Goal: Information Seeking & Learning: Learn about a topic

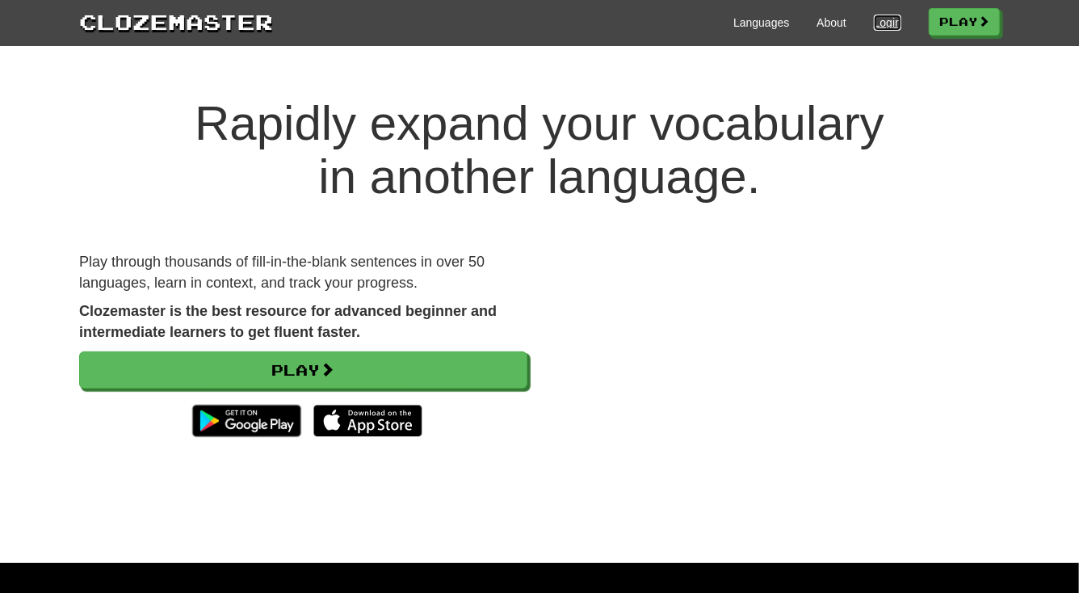
click at [879, 20] on link "Login" at bounding box center [887, 23] width 27 height 16
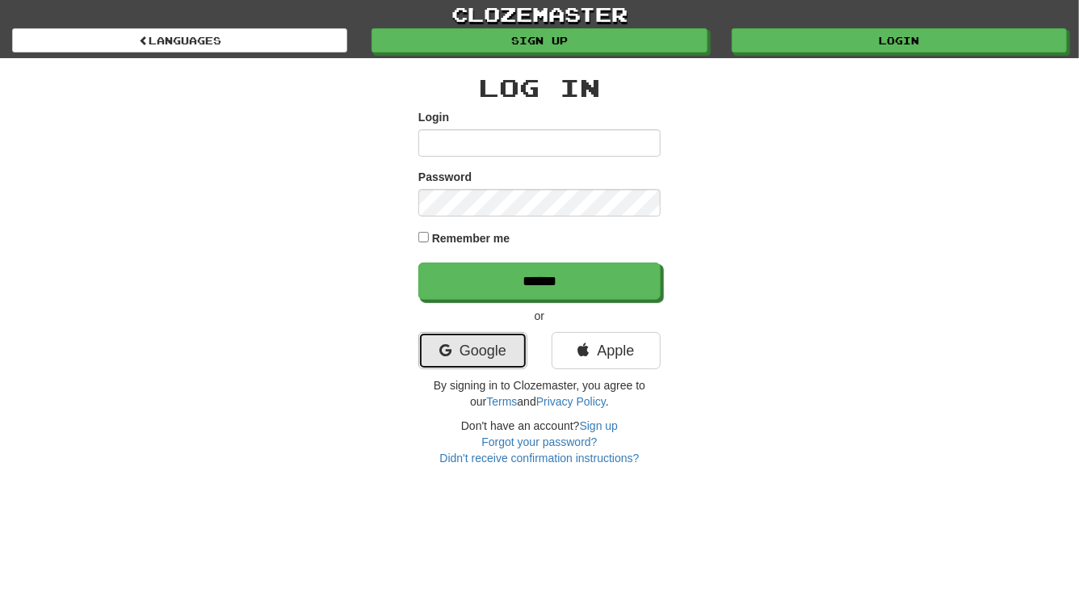
click at [480, 350] on link "Google" at bounding box center [472, 350] width 109 height 37
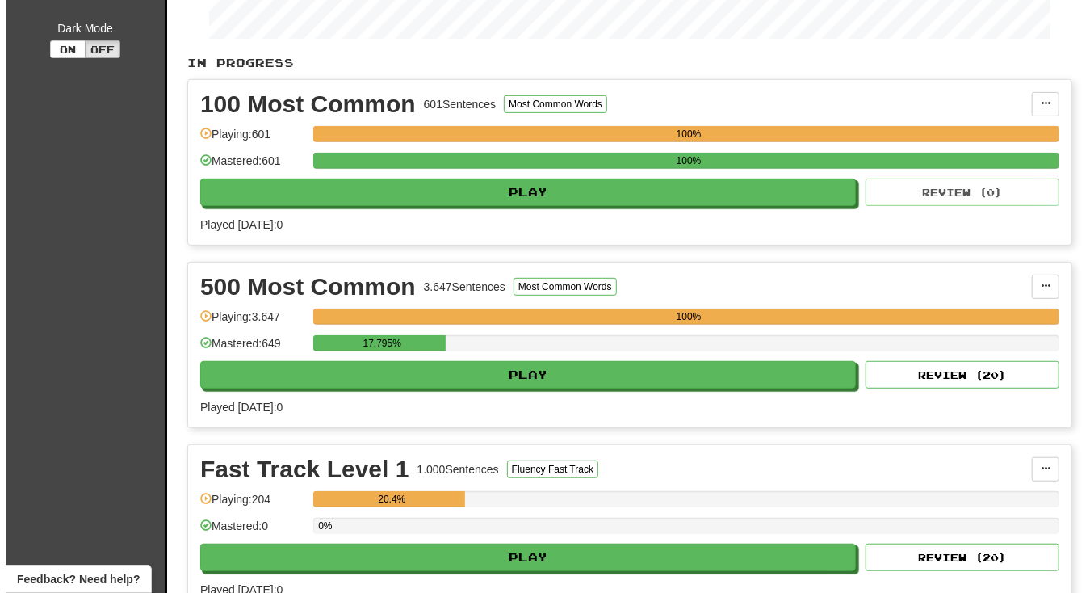
scroll to position [367, 0]
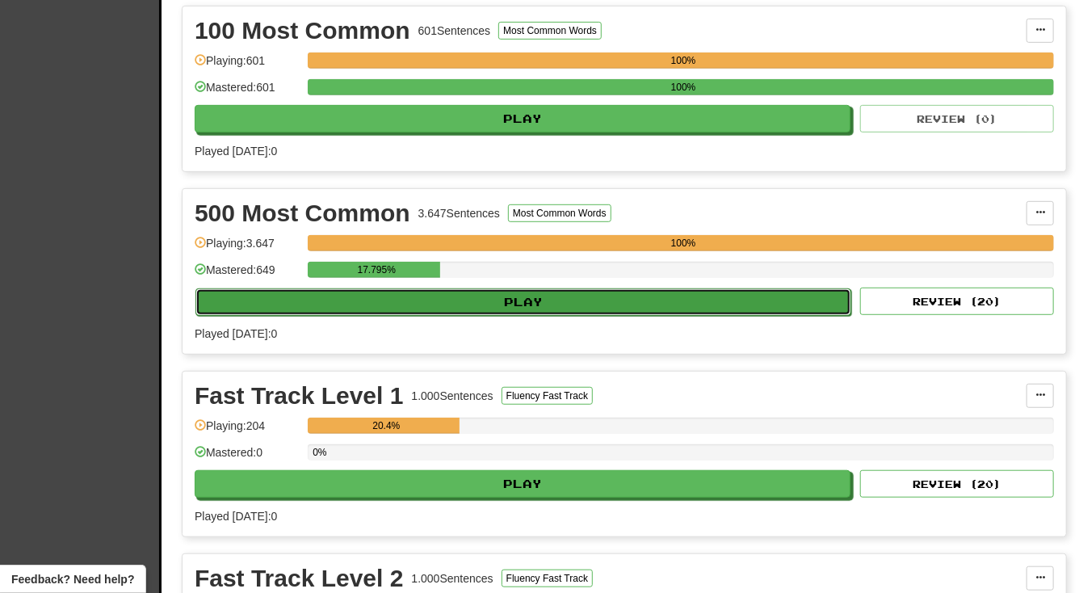
click at [518, 293] on button "Play" at bounding box center [523, 301] width 656 height 27
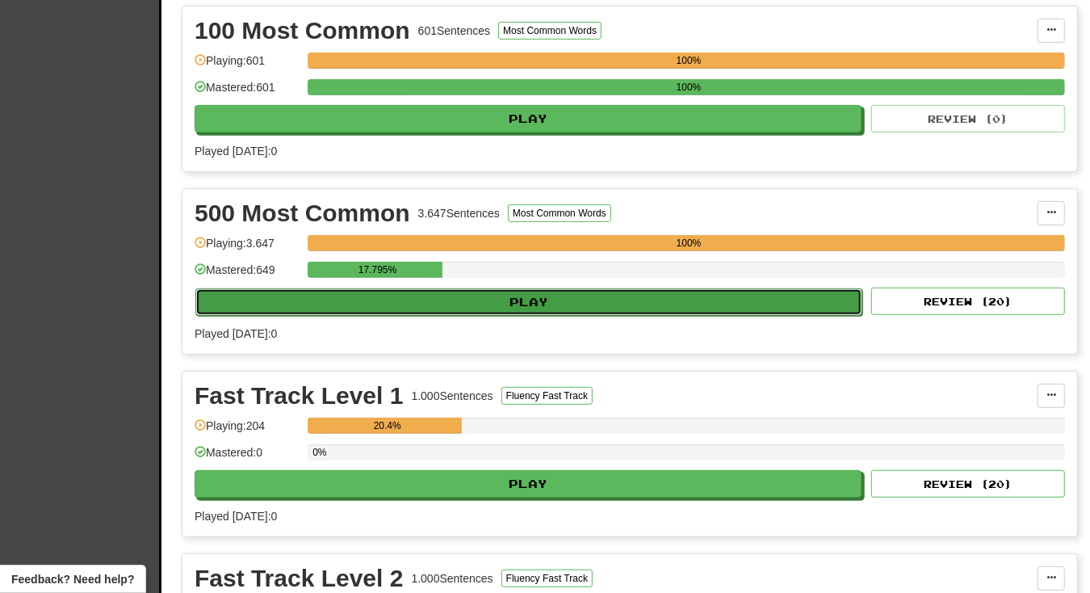
select select "**"
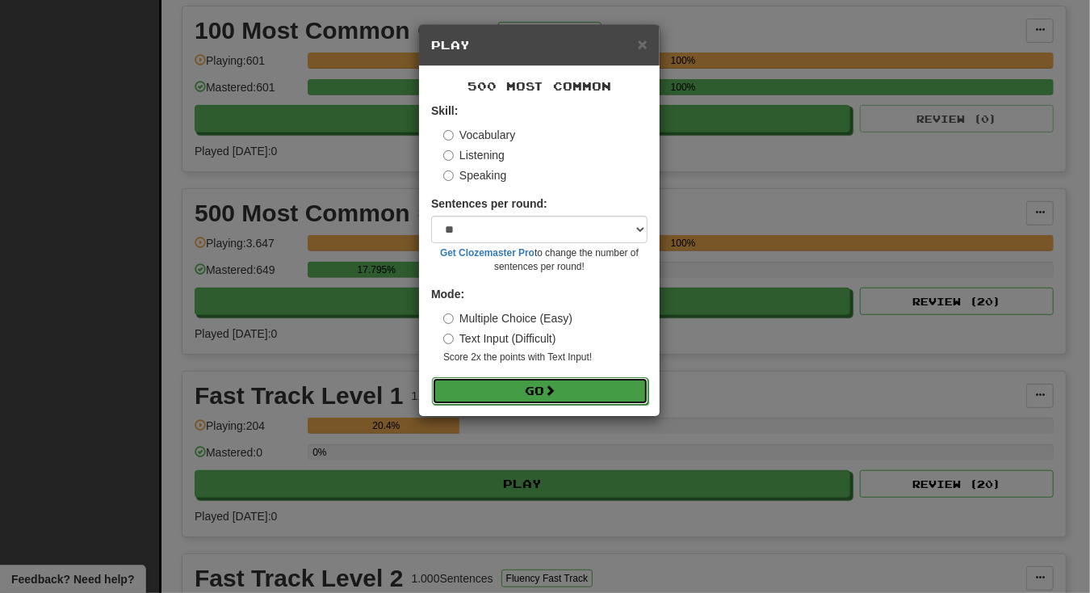
click at [530, 389] on button "Go" at bounding box center [540, 390] width 216 height 27
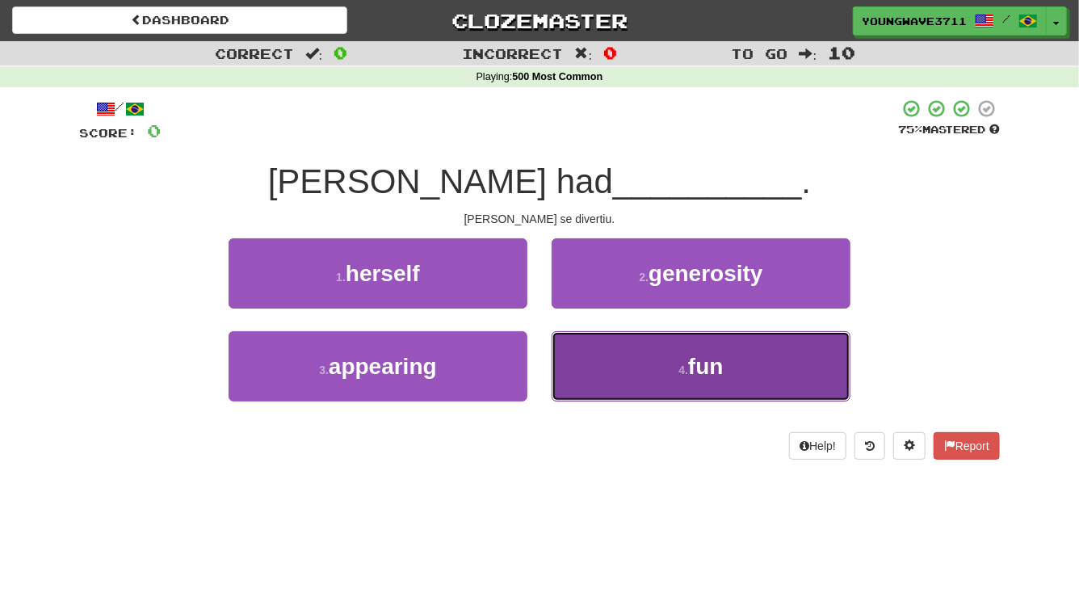
click at [582, 353] on button "4 . fun" at bounding box center [700, 366] width 299 height 70
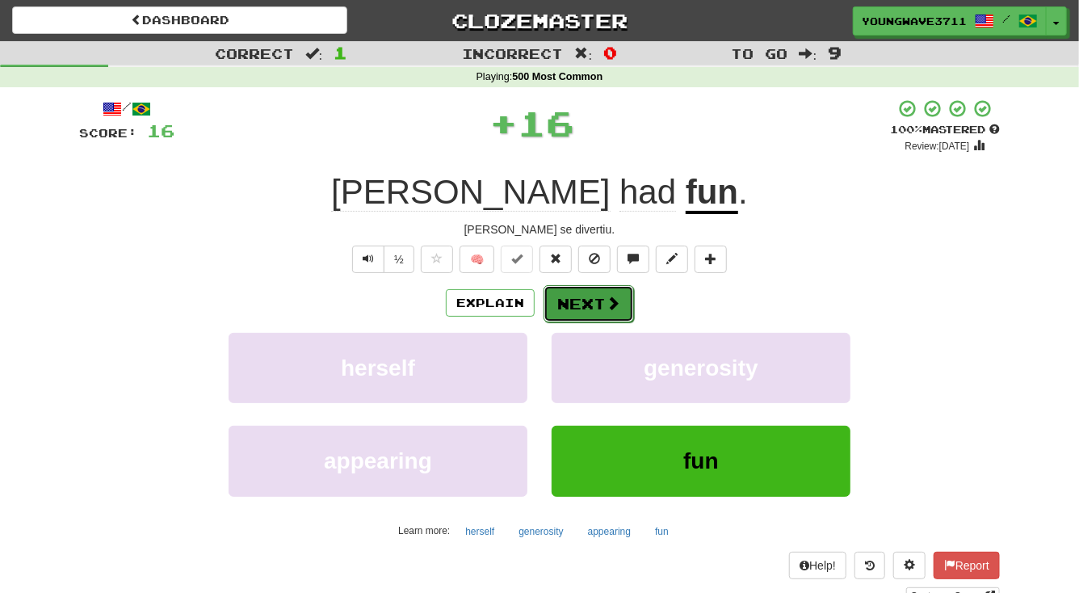
click at [589, 302] on button "Next" at bounding box center [588, 303] width 90 height 37
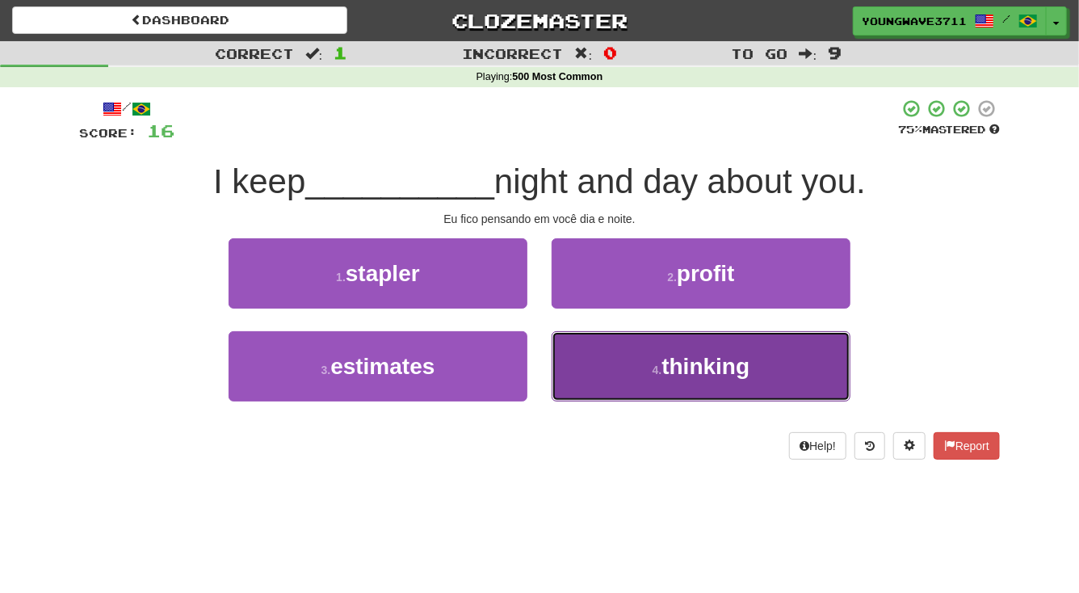
click at [622, 361] on button "4 . thinking" at bounding box center [700, 366] width 299 height 70
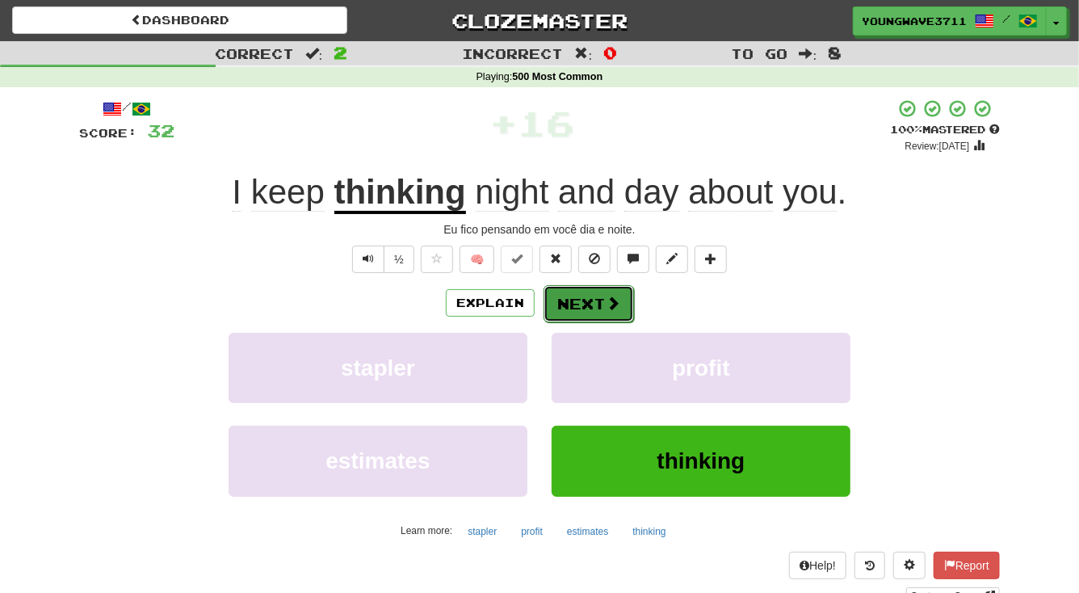
click at [578, 299] on button "Next" at bounding box center [588, 303] width 90 height 37
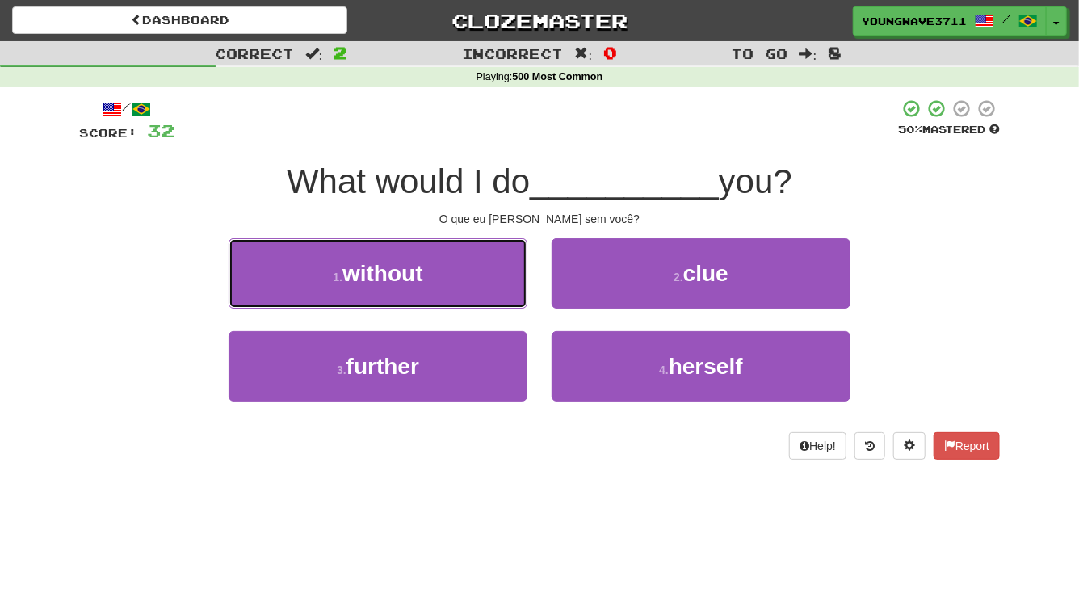
click at [455, 278] on button "1 . without" at bounding box center [377, 273] width 299 height 70
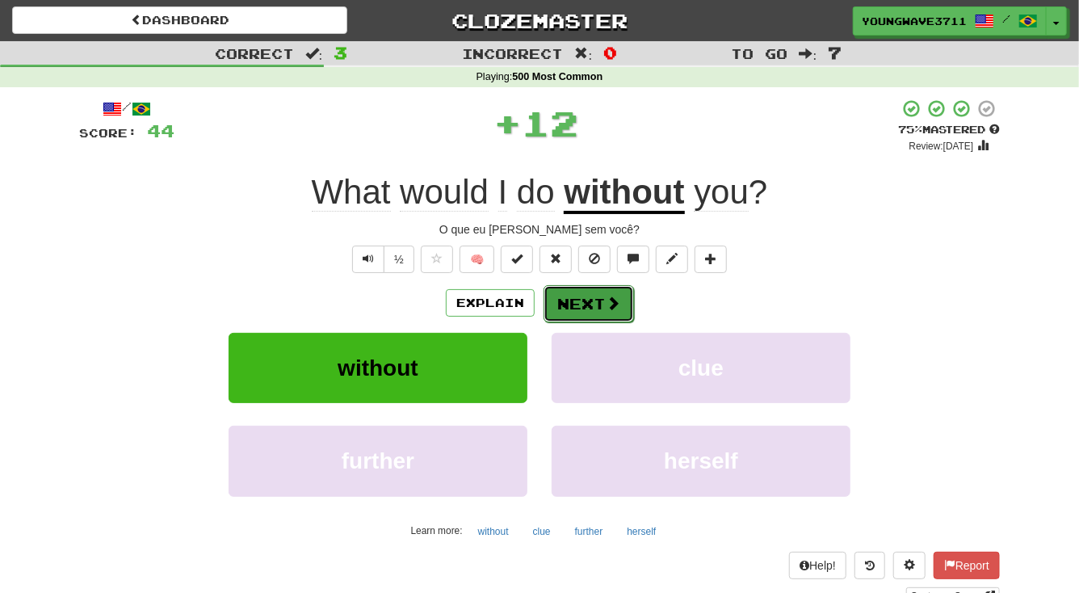
click at [580, 305] on button "Next" at bounding box center [588, 303] width 90 height 37
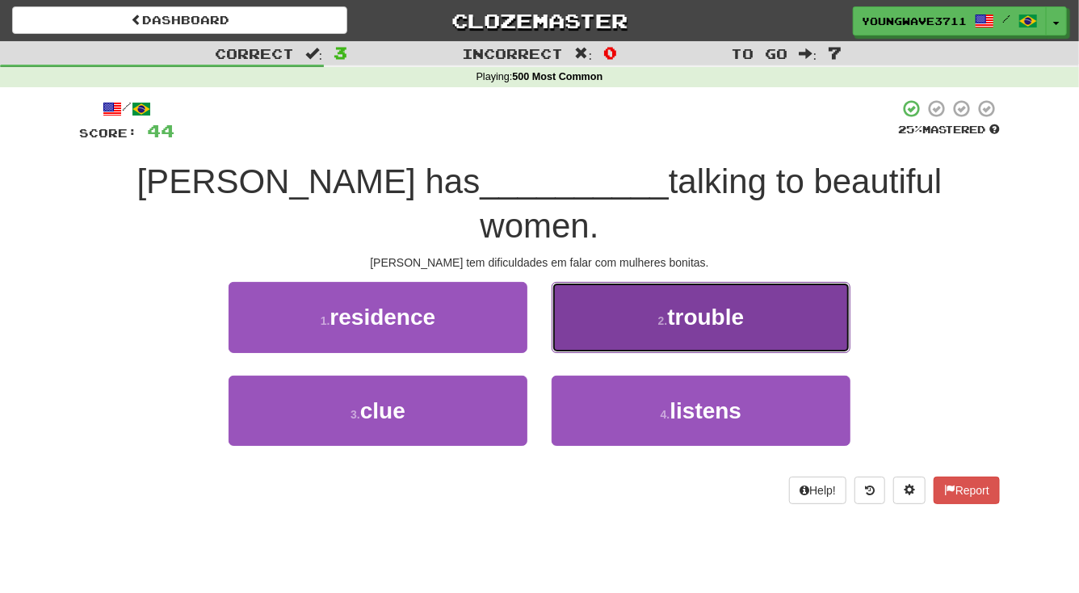
click at [603, 282] on button "2 . trouble" at bounding box center [700, 317] width 299 height 70
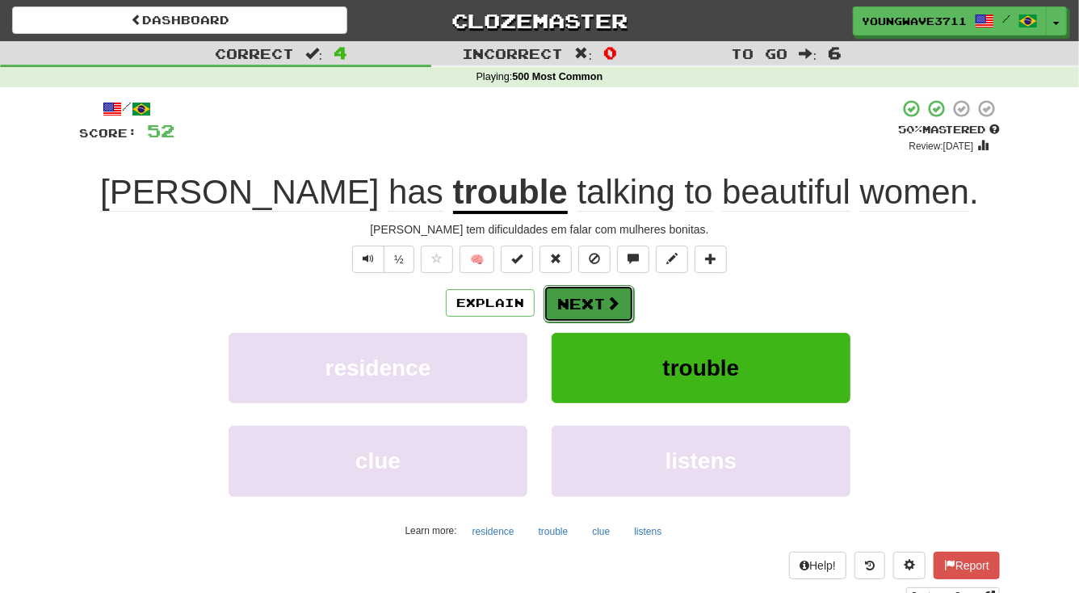
click at [578, 301] on button "Next" at bounding box center [588, 303] width 90 height 37
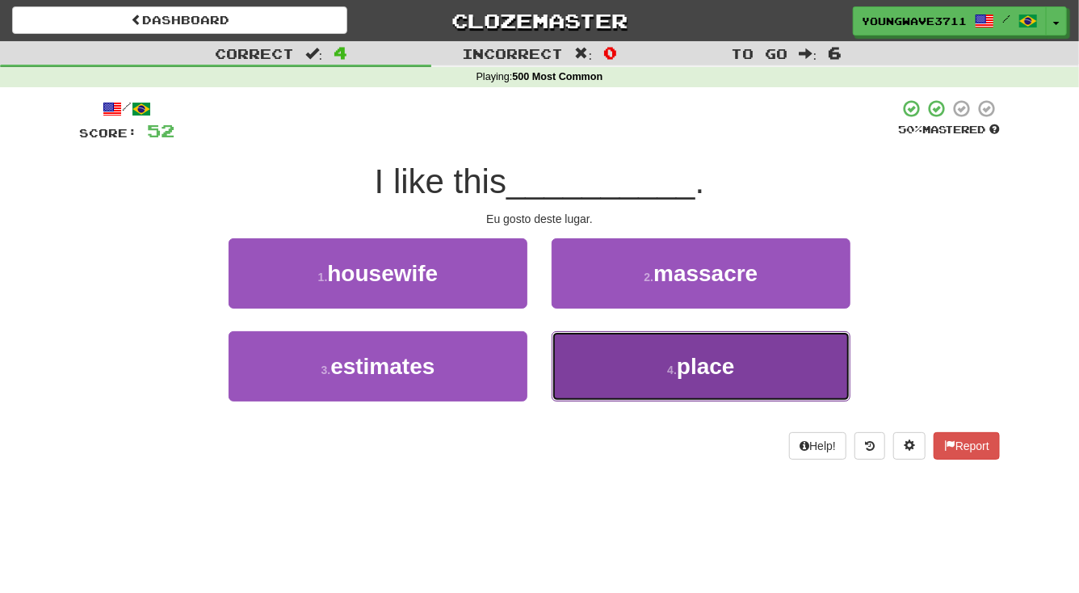
click at [639, 367] on button "4 . place" at bounding box center [700, 366] width 299 height 70
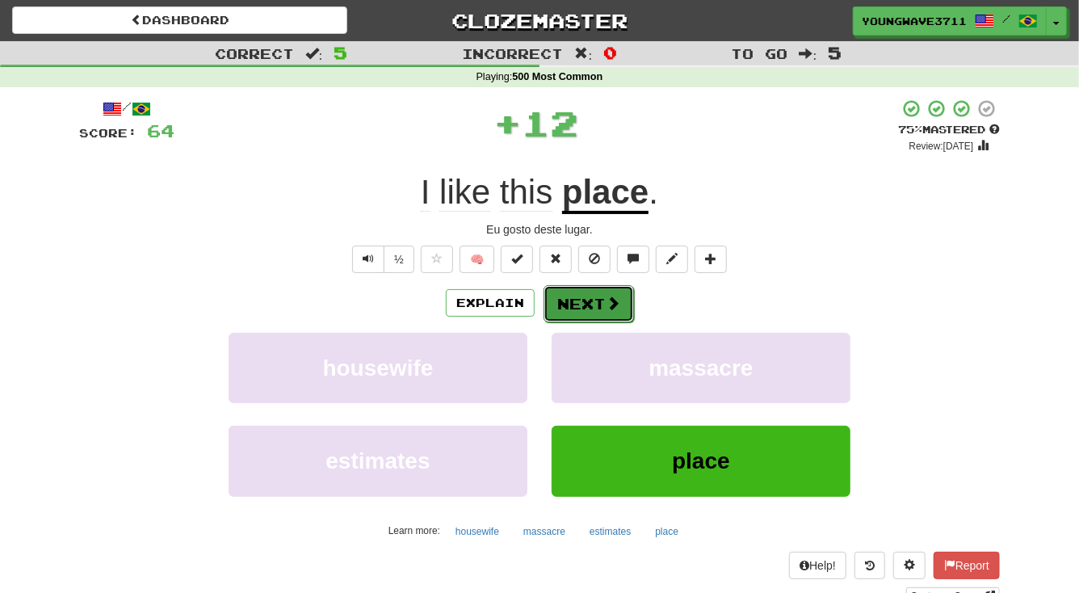
click at [589, 304] on button "Next" at bounding box center [588, 303] width 90 height 37
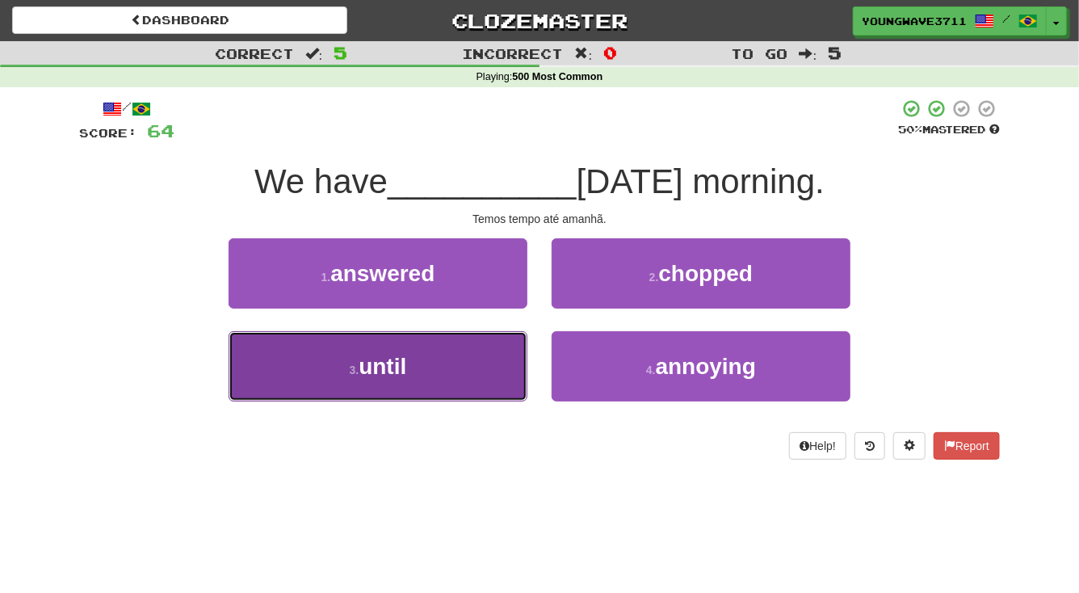
click at [411, 374] on button "3 . until" at bounding box center [377, 366] width 299 height 70
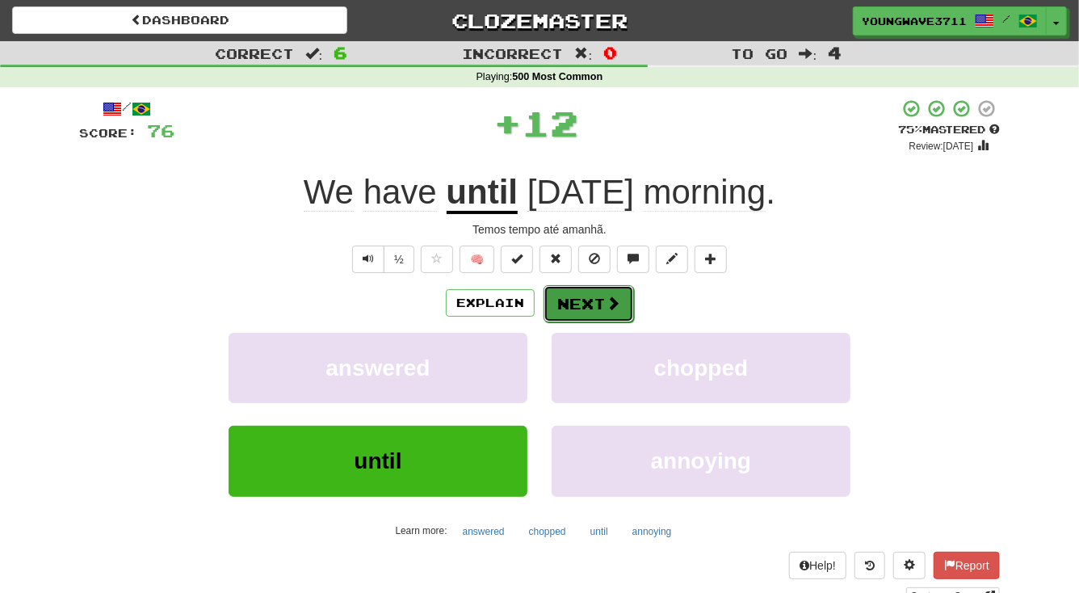
click at [576, 301] on button "Next" at bounding box center [588, 303] width 90 height 37
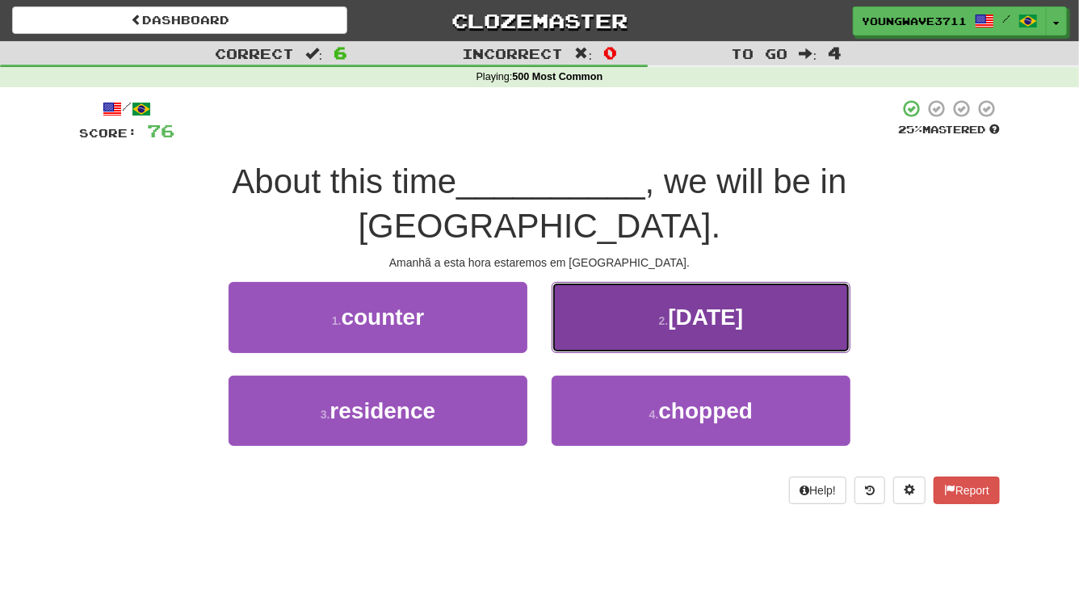
click at [607, 282] on button "2 . [DATE]" at bounding box center [700, 317] width 299 height 70
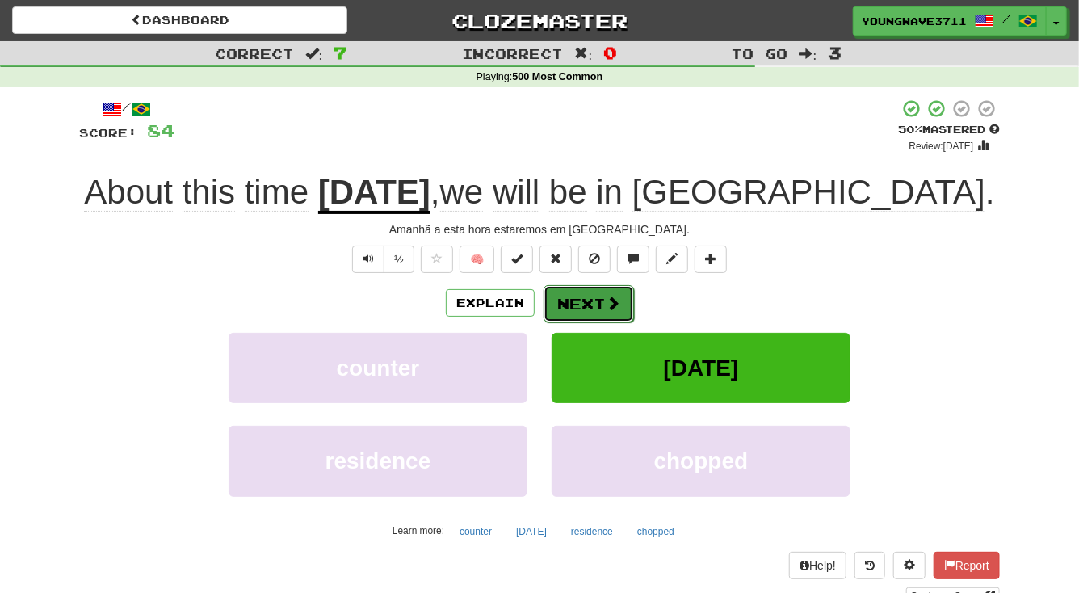
click at [584, 301] on button "Next" at bounding box center [588, 303] width 90 height 37
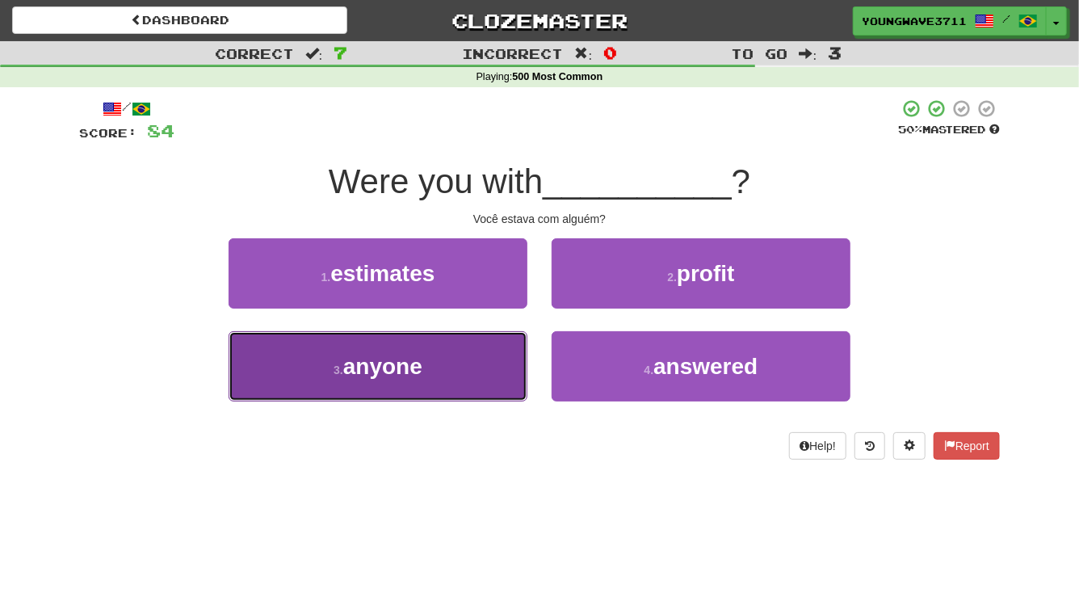
click at [472, 363] on button "3 . anyone" at bounding box center [377, 366] width 299 height 70
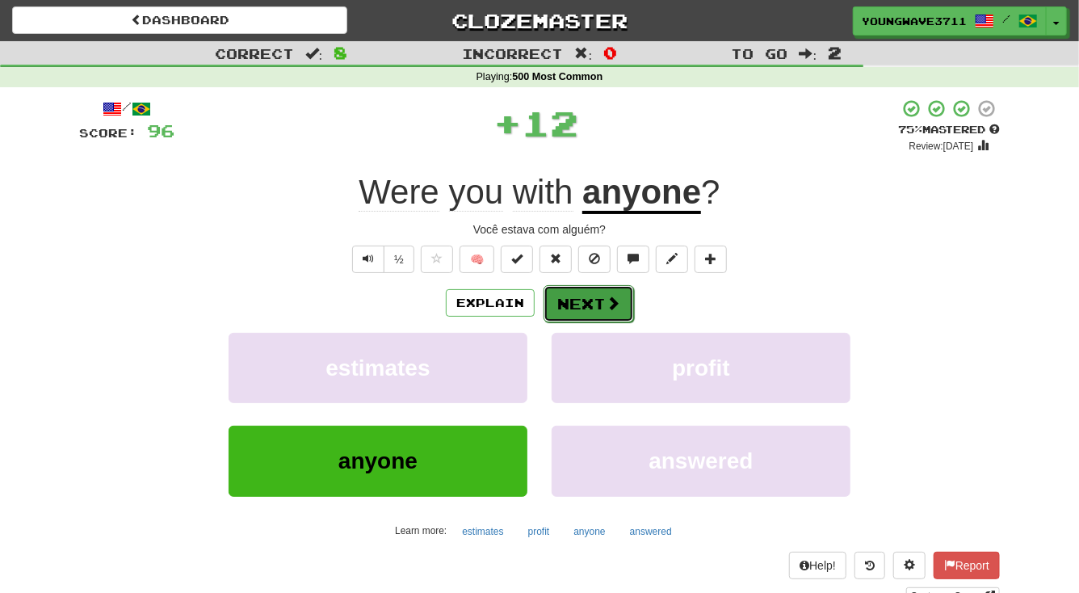
click at [576, 306] on button "Next" at bounding box center [588, 303] width 90 height 37
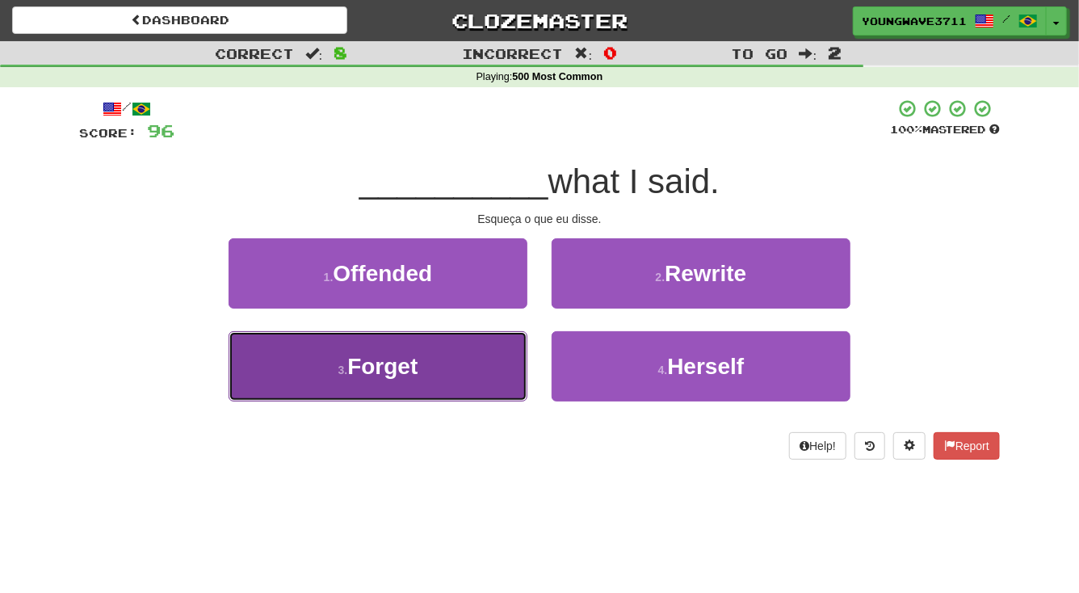
click at [459, 374] on button "3 . Forget" at bounding box center [377, 366] width 299 height 70
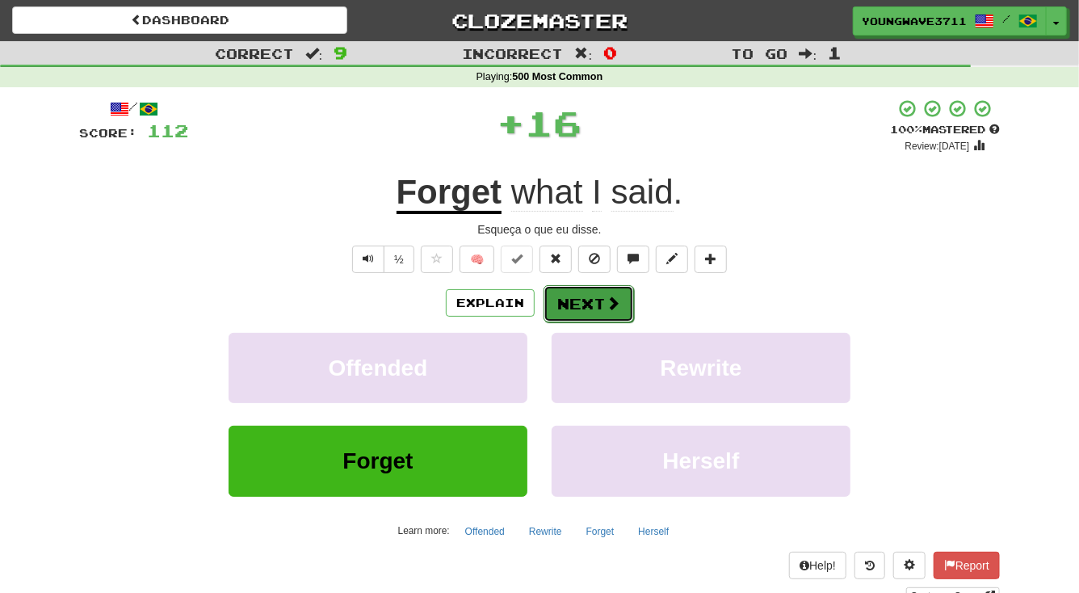
click at [582, 297] on button "Next" at bounding box center [588, 303] width 90 height 37
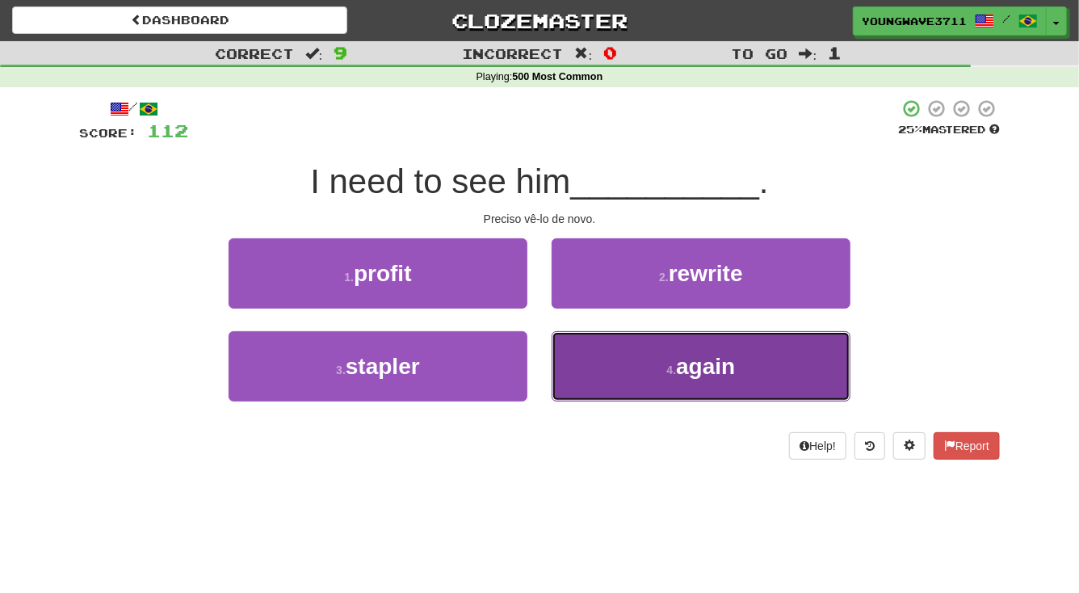
click at [652, 372] on button "4 . again" at bounding box center [700, 366] width 299 height 70
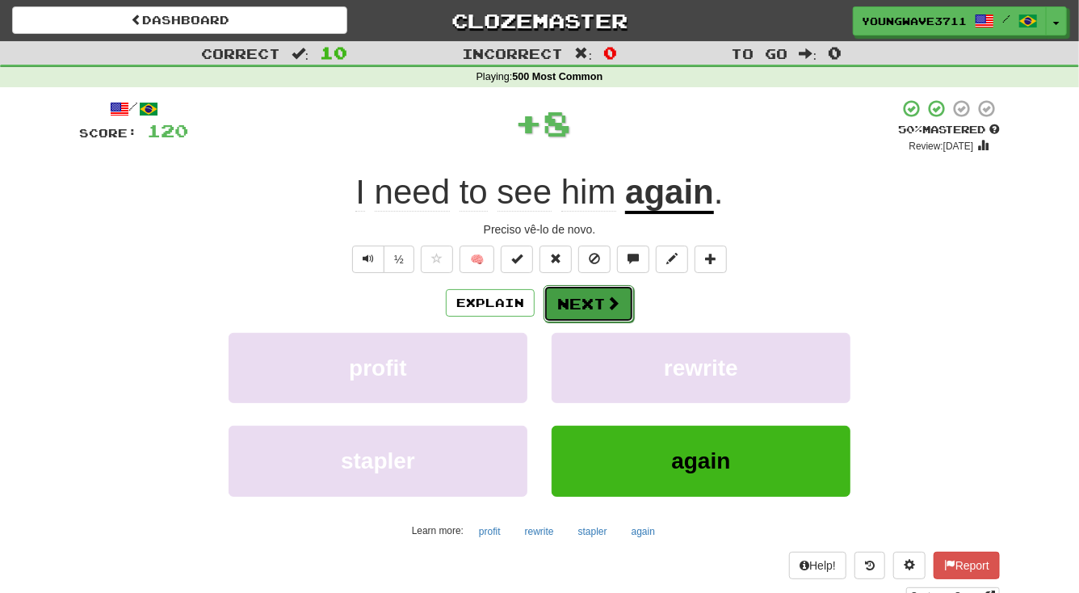
click at [589, 304] on button "Next" at bounding box center [588, 303] width 90 height 37
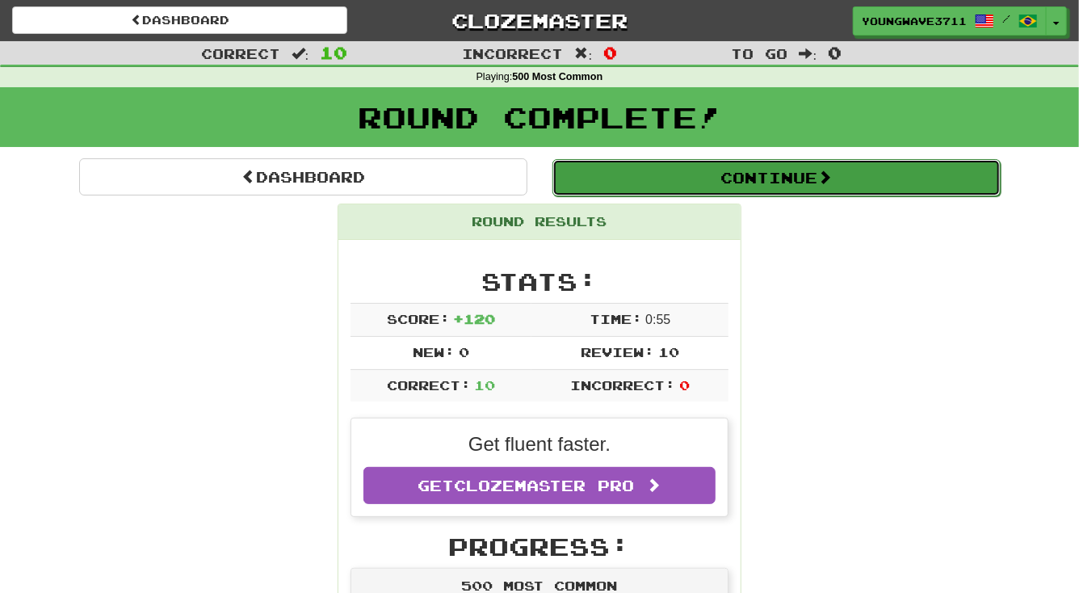
click at [786, 178] on button "Continue" at bounding box center [776, 177] width 448 height 37
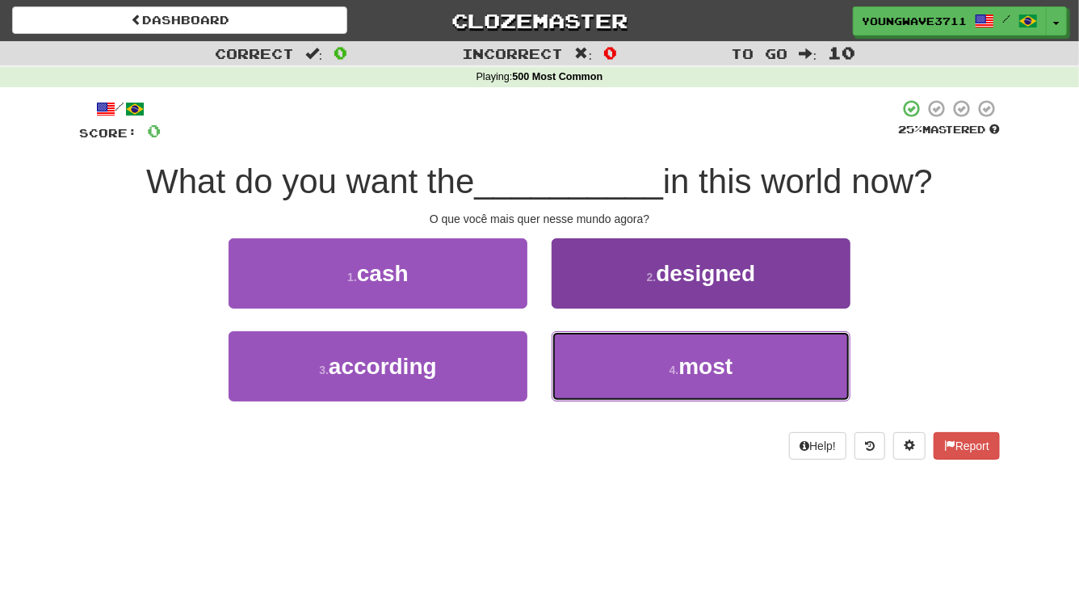
click at [614, 362] on button "4 . most" at bounding box center [700, 366] width 299 height 70
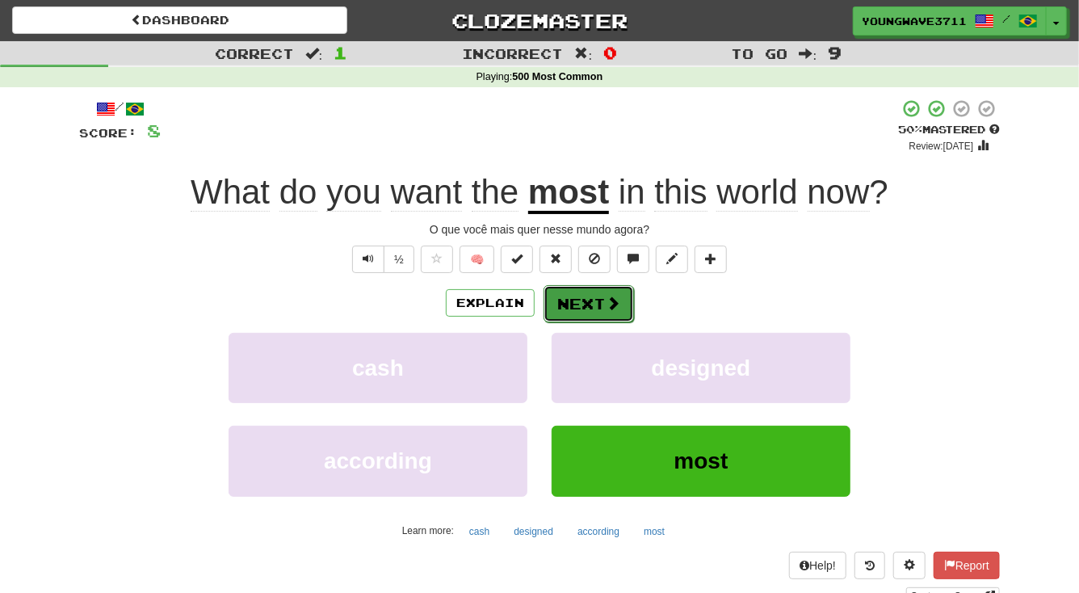
click at [585, 305] on button "Next" at bounding box center [588, 303] width 90 height 37
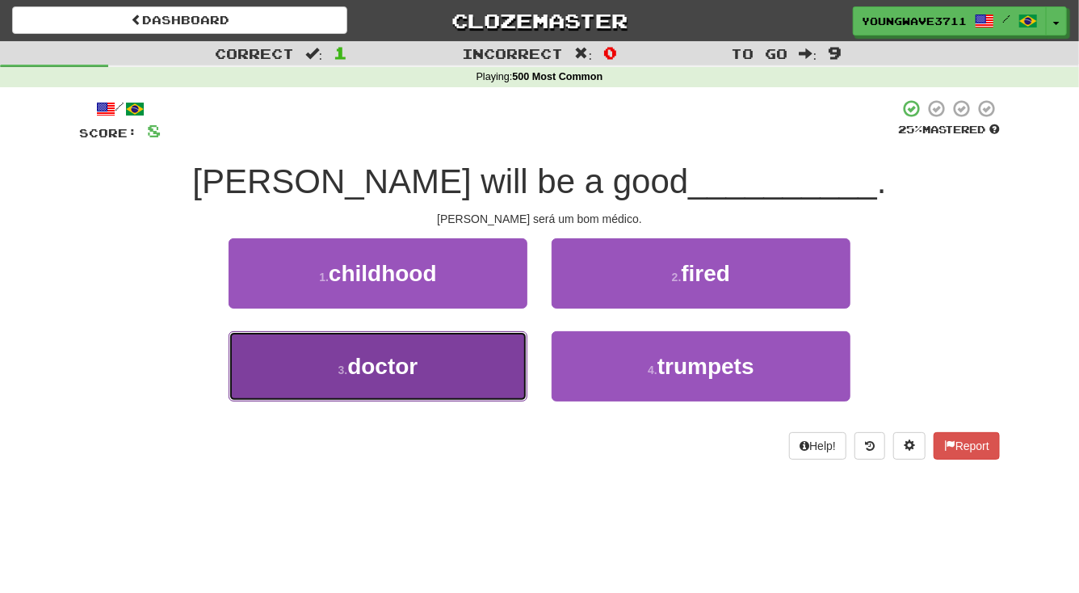
click at [451, 366] on button "3 . doctor" at bounding box center [377, 366] width 299 height 70
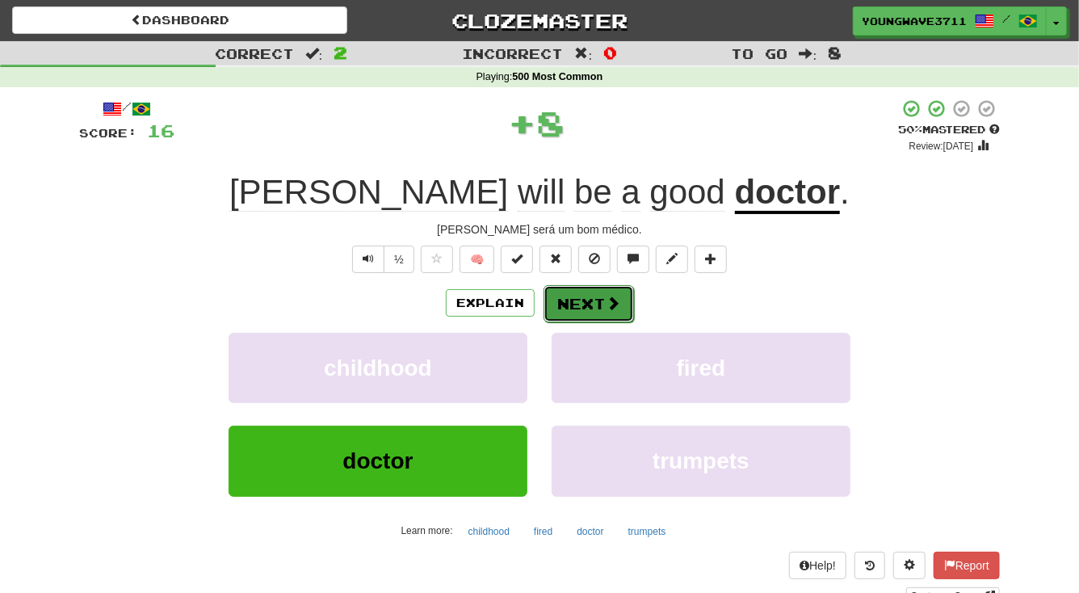
click at [572, 298] on button "Next" at bounding box center [588, 303] width 90 height 37
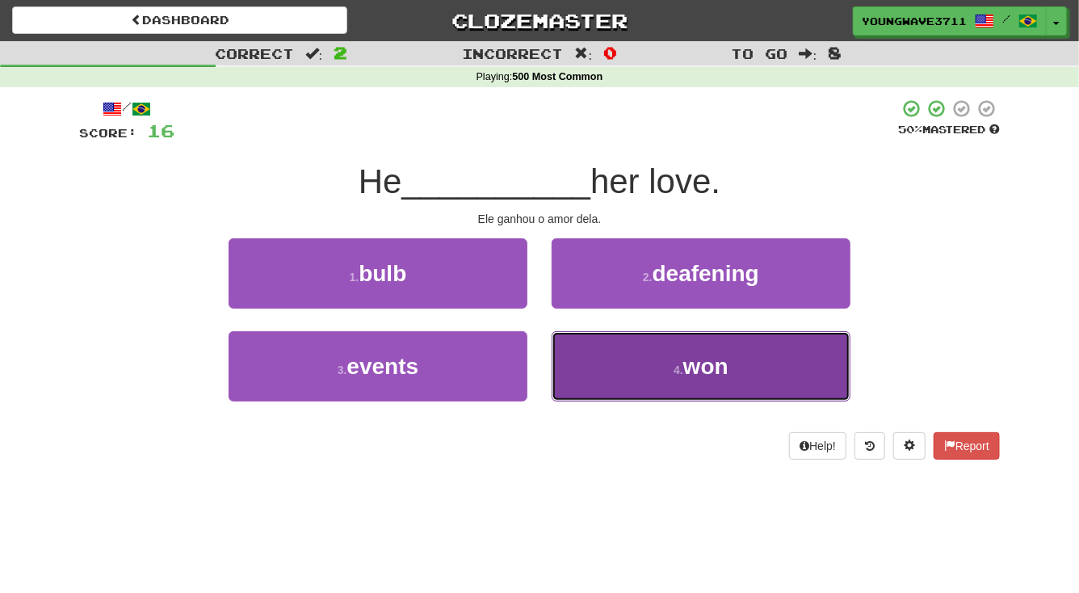
click at [610, 369] on button "4 . won" at bounding box center [700, 366] width 299 height 70
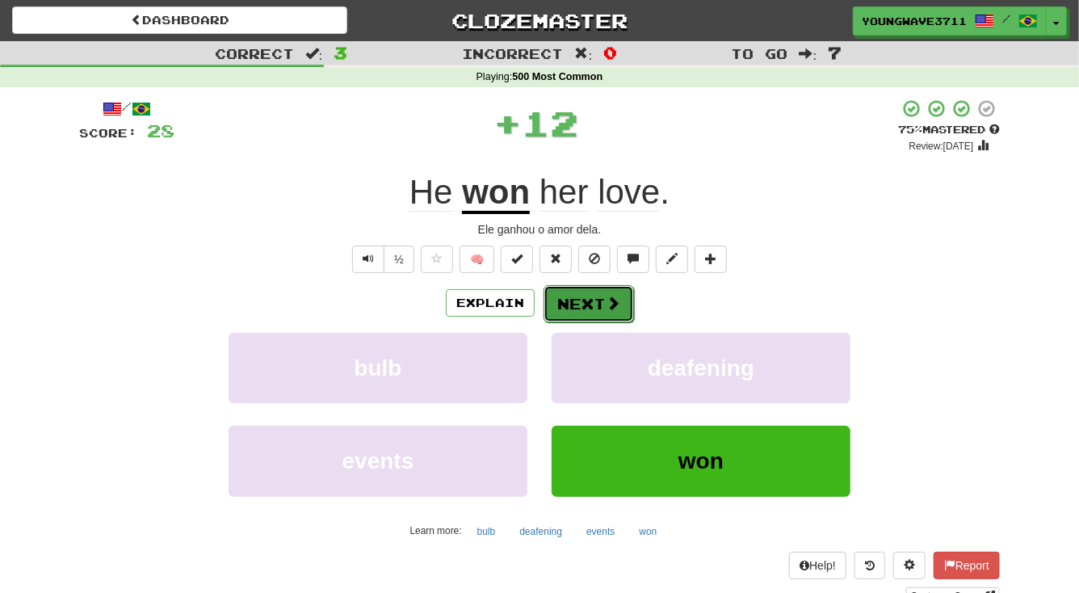
click at [591, 308] on button "Next" at bounding box center [588, 303] width 90 height 37
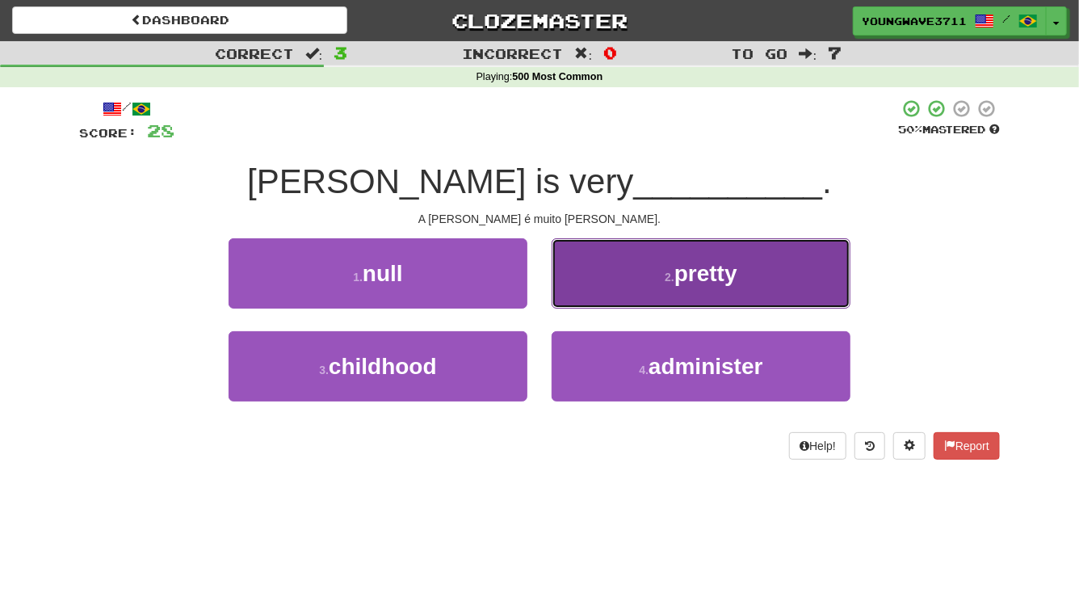
click at [608, 278] on button "2 . pretty" at bounding box center [700, 273] width 299 height 70
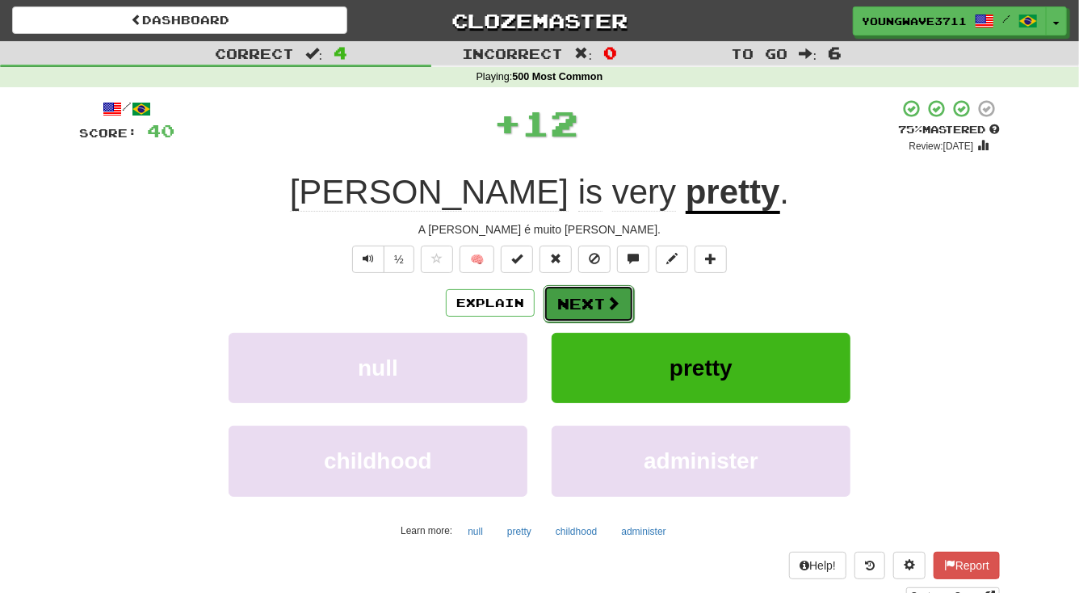
click at [577, 306] on button "Next" at bounding box center [588, 303] width 90 height 37
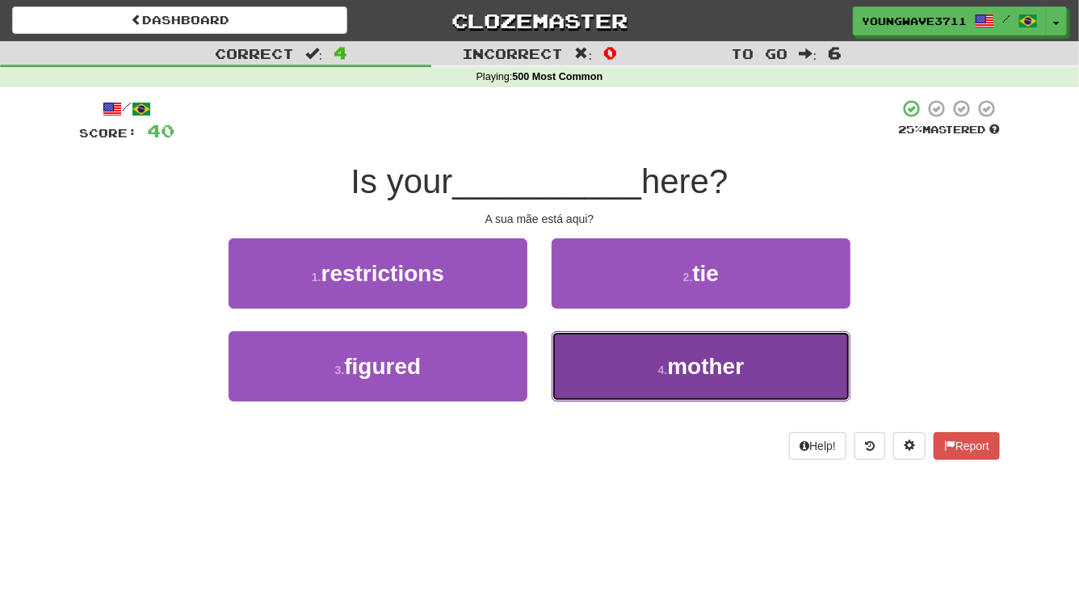
click at [620, 367] on button "4 . mother" at bounding box center [700, 366] width 299 height 70
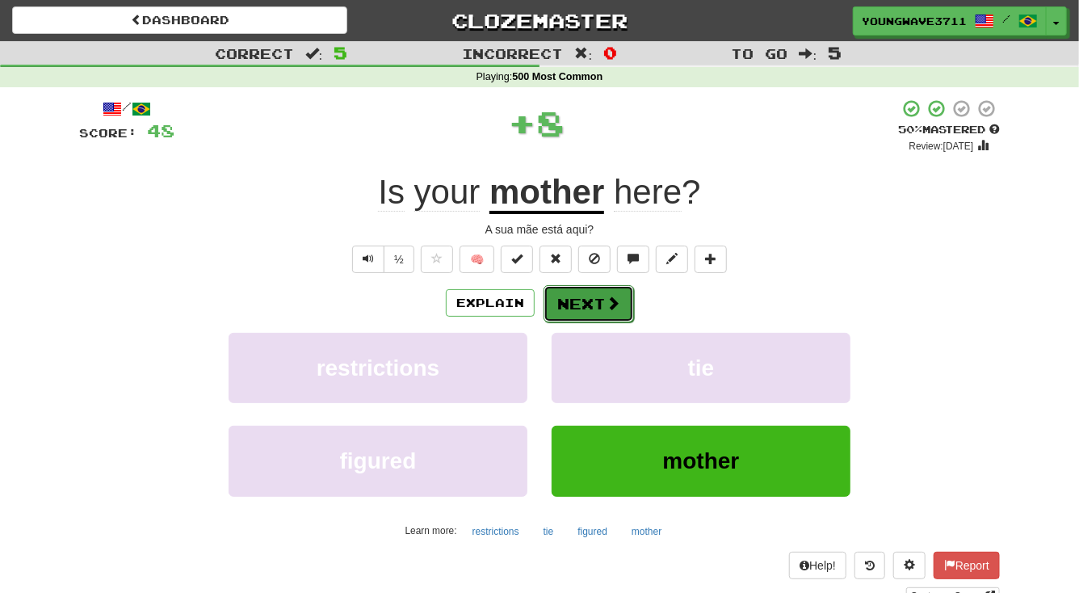
click at [586, 306] on button "Next" at bounding box center [588, 303] width 90 height 37
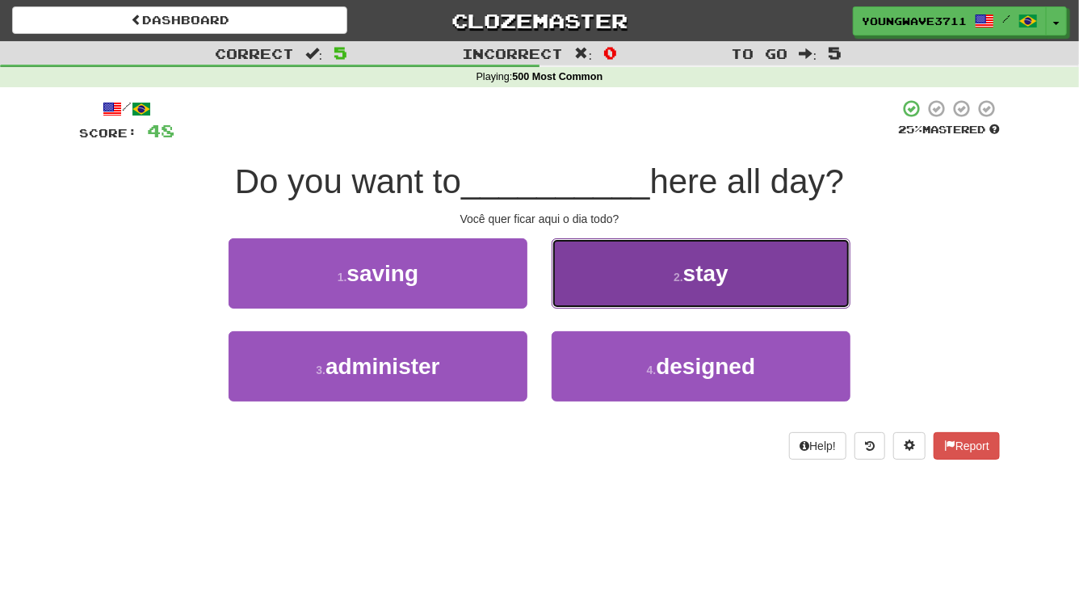
click at [614, 282] on button "2 . stay" at bounding box center [700, 273] width 299 height 70
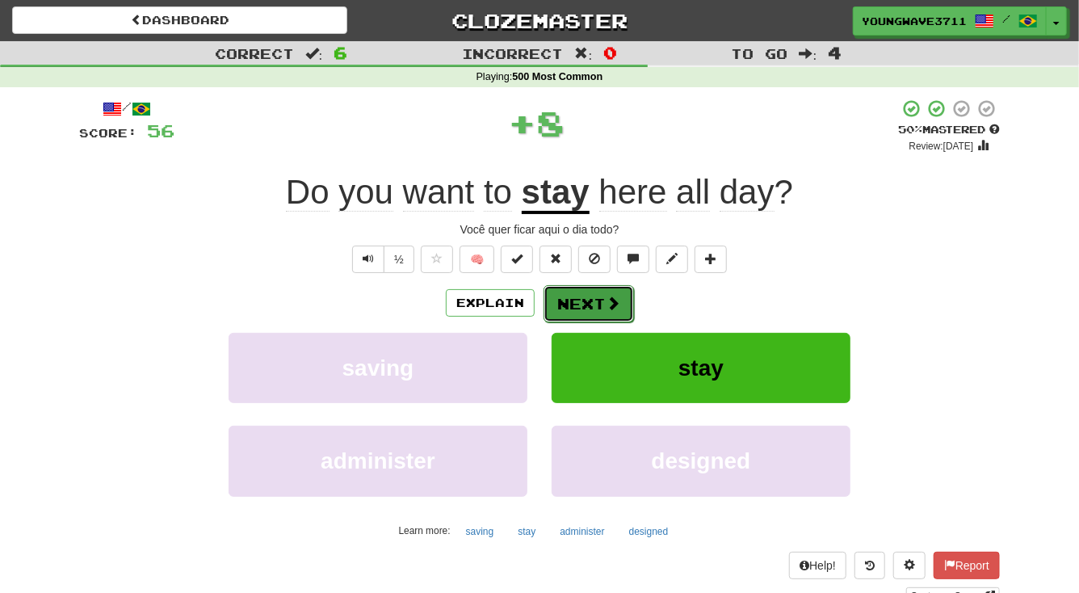
click at [580, 305] on button "Next" at bounding box center [588, 303] width 90 height 37
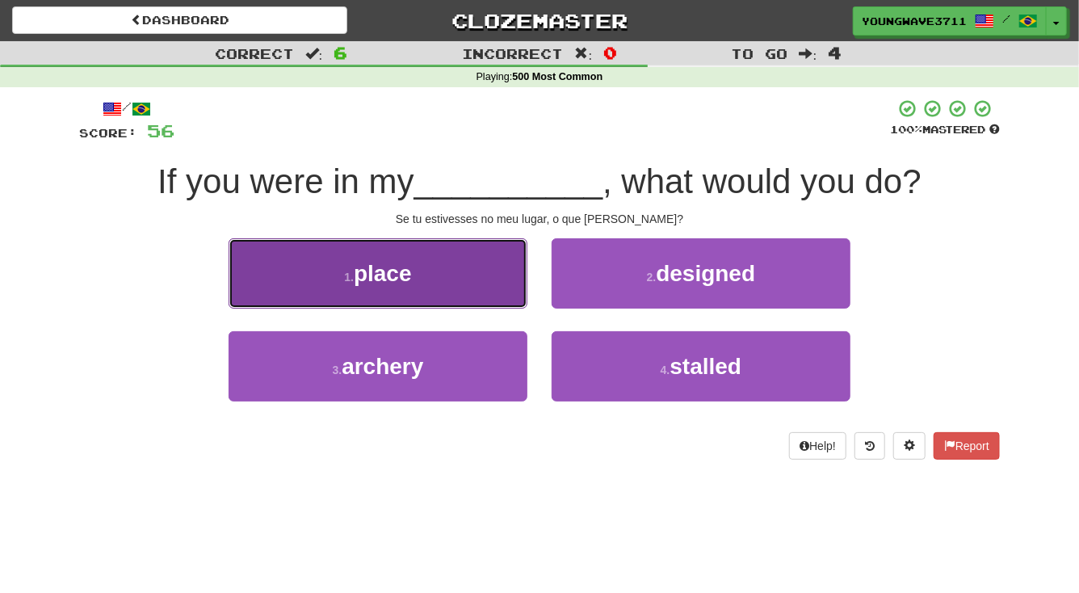
click at [479, 268] on button "1 . place" at bounding box center [377, 273] width 299 height 70
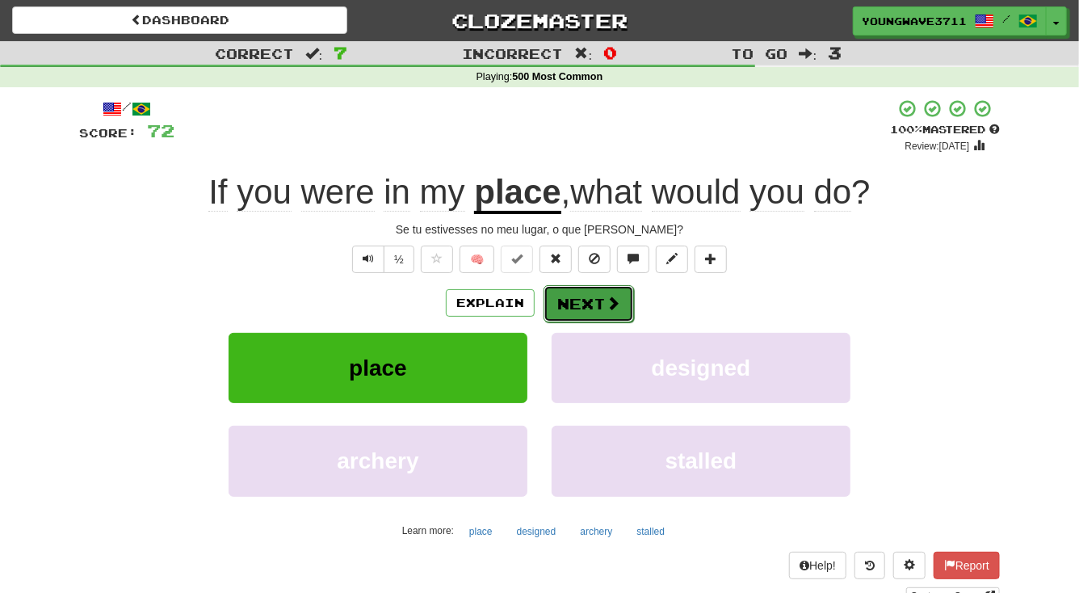
click at [585, 305] on button "Next" at bounding box center [588, 303] width 90 height 37
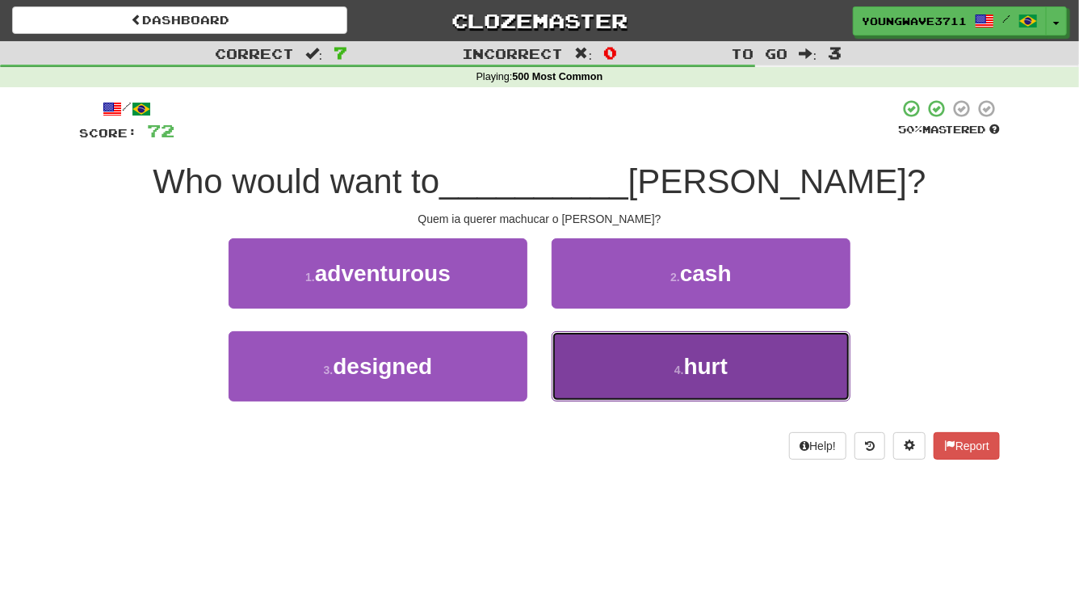
click at [622, 360] on button "4 . hurt" at bounding box center [700, 366] width 299 height 70
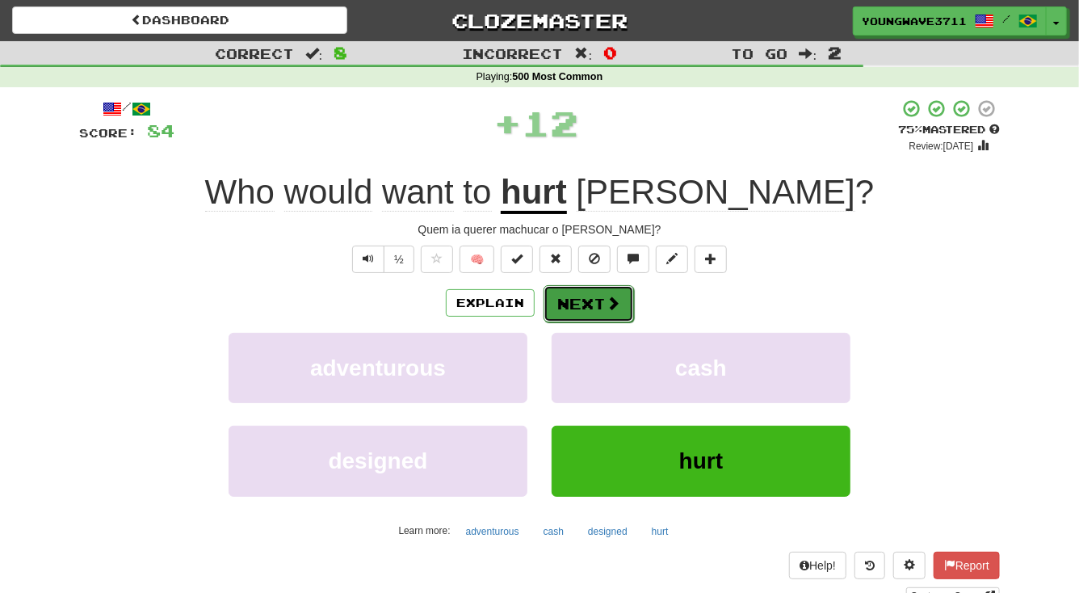
click at [585, 306] on button "Next" at bounding box center [588, 303] width 90 height 37
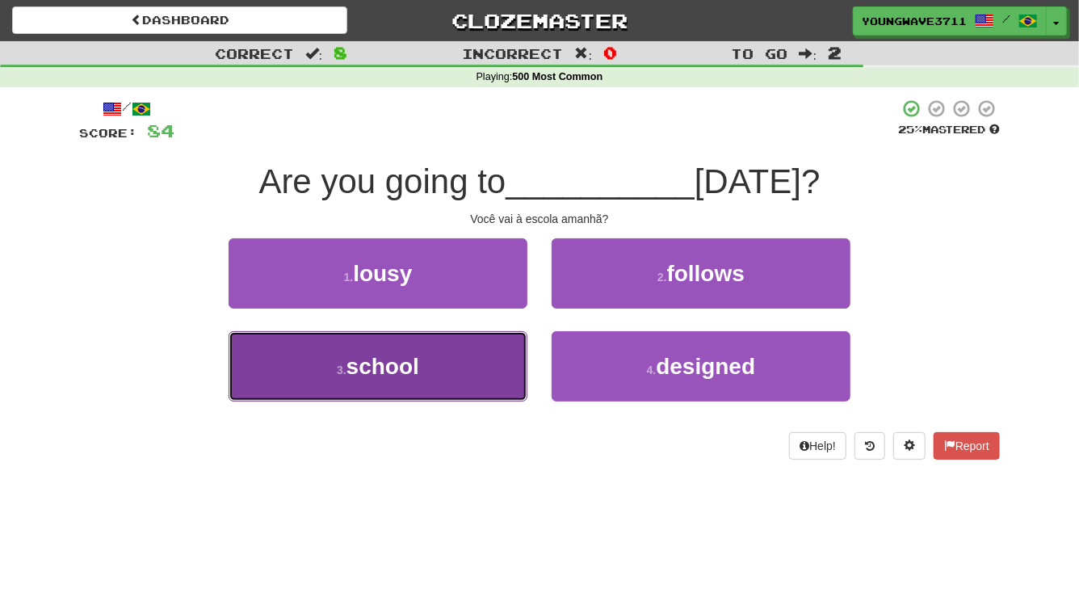
click at [485, 379] on button "3 . school" at bounding box center [377, 366] width 299 height 70
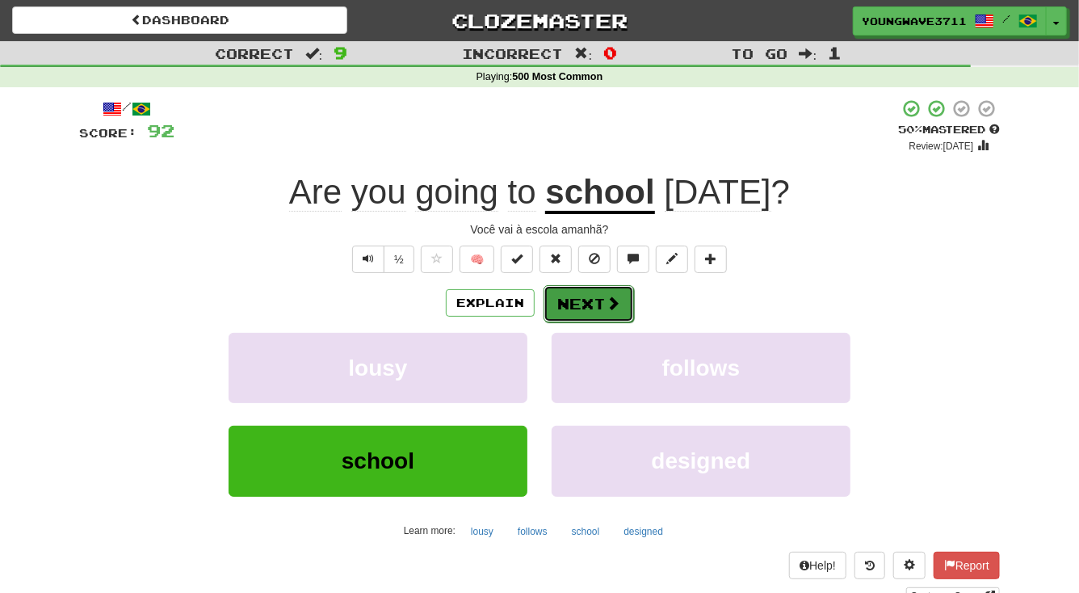
click at [580, 304] on button "Next" at bounding box center [588, 303] width 90 height 37
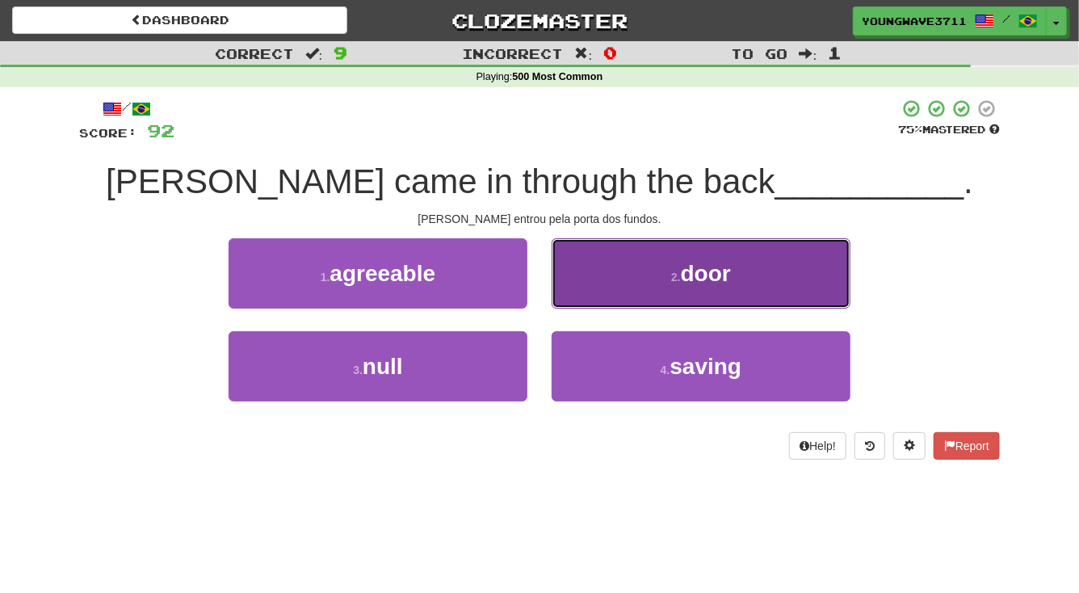
click at [640, 274] on button "2 . door" at bounding box center [700, 273] width 299 height 70
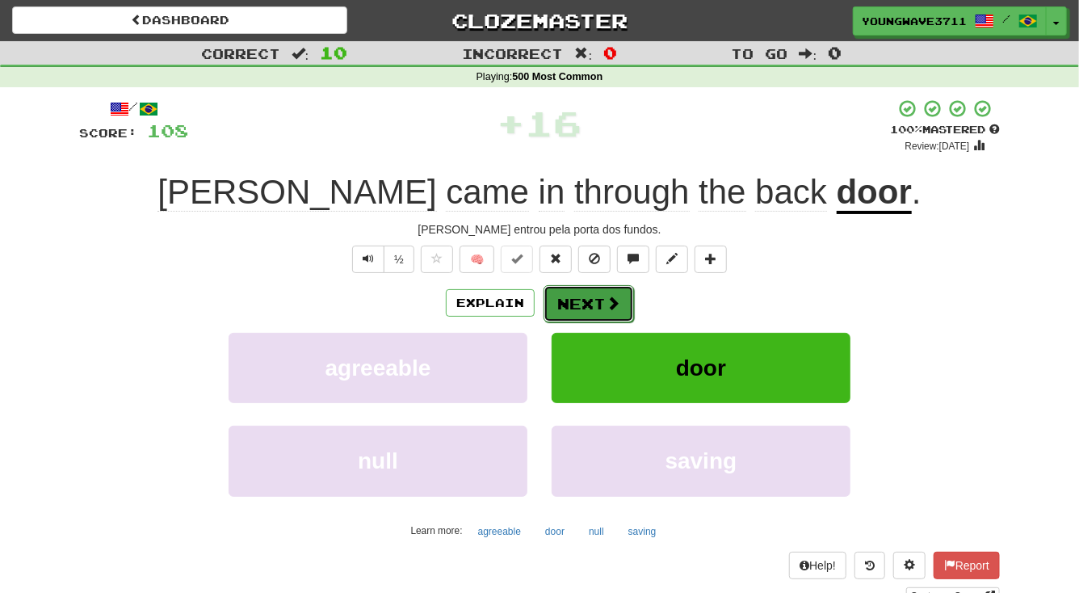
click at [580, 304] on button "Next" at bounding box center [588, 303] width 90 height 37
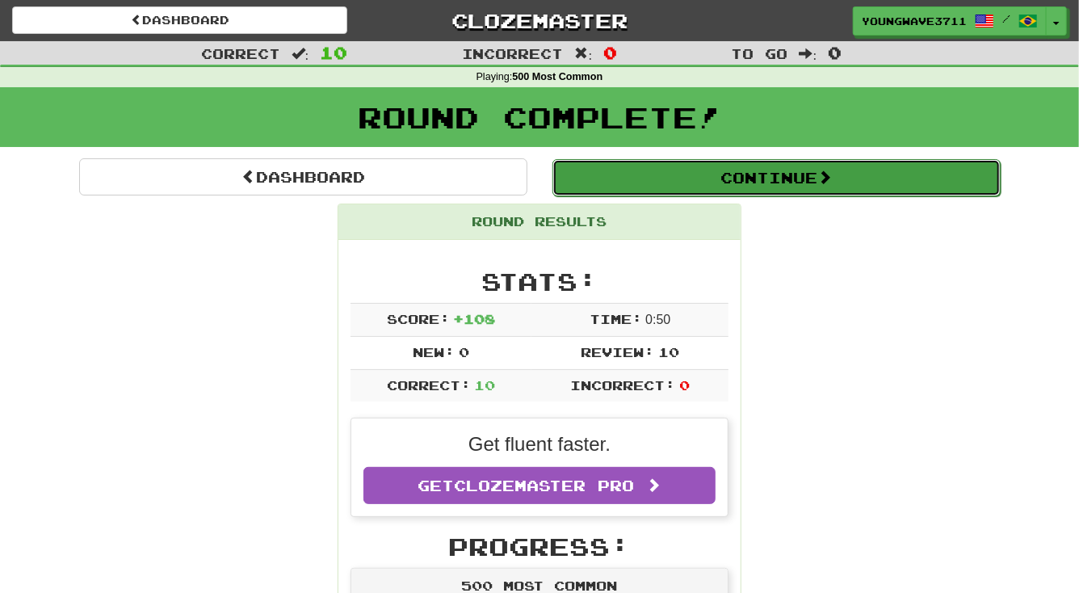
click at [756, 178] on button "Continue" at bounding box center [776, 177] width 448 height 37
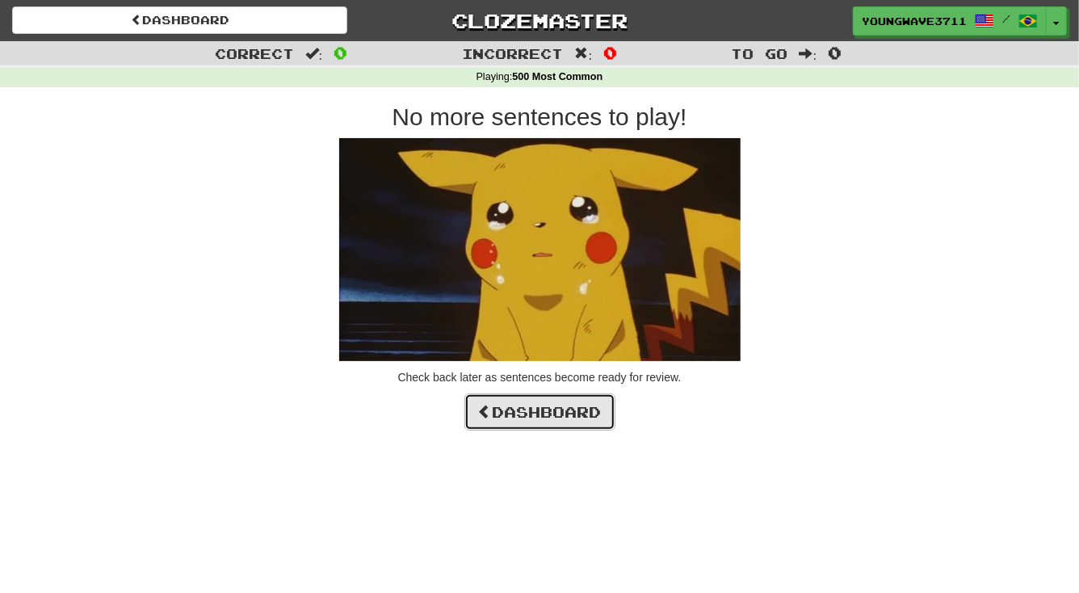
click at [563, 413] on link "Dashboard" at bounding box center [539, 411] width 151 height 37
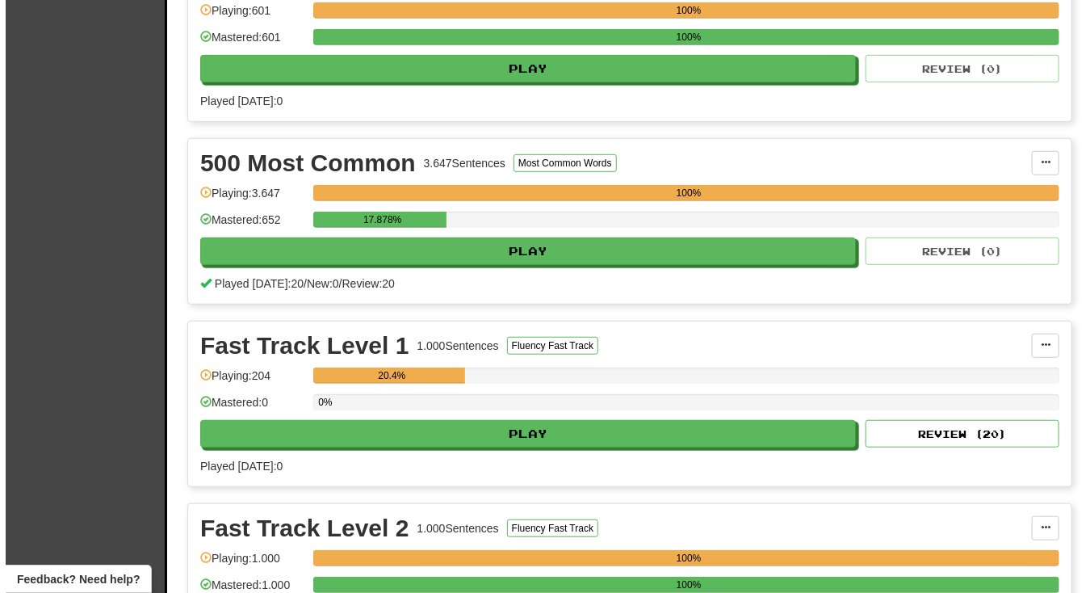
scroll to position [440, 0]
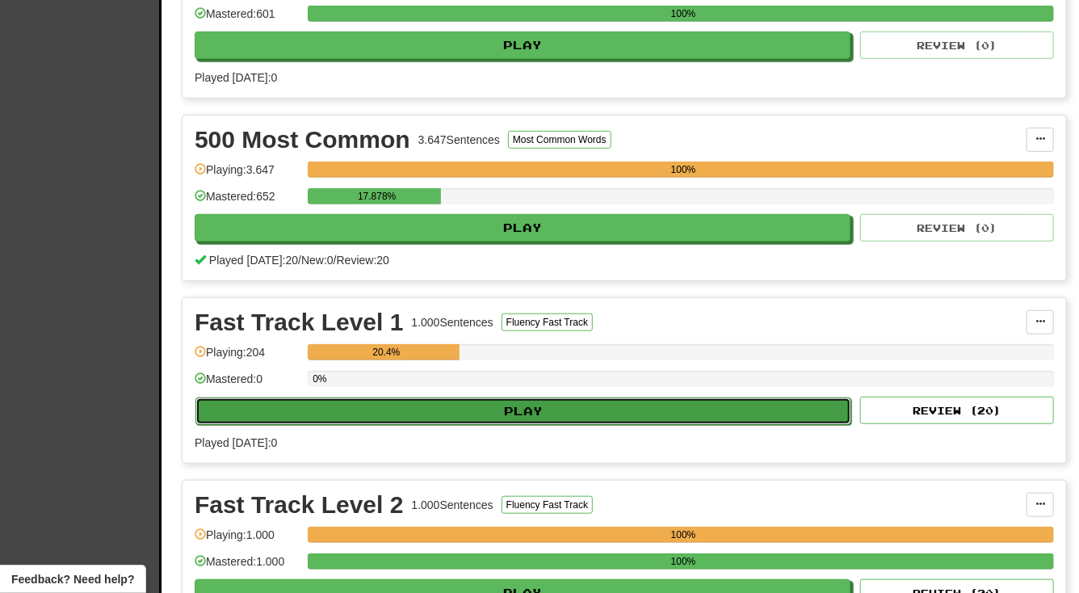
click at [523, 406] on button "Play" at bounding box center [523, 410] width 656 height 27
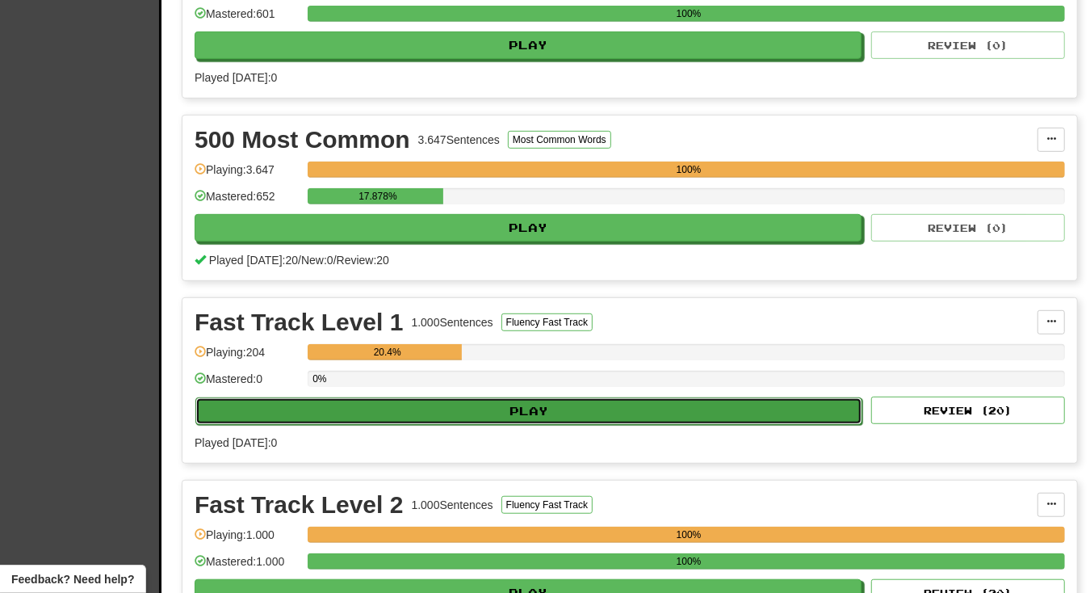
select select "**"
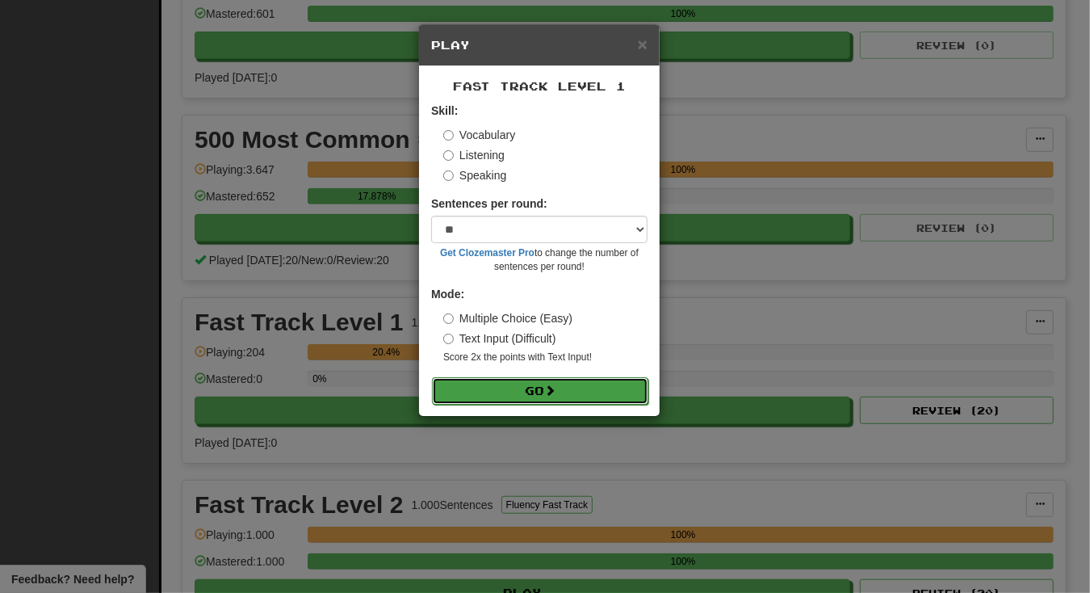
click at [524, 392] on button "Go" at bounding box center [540, 390] width 216 height 27
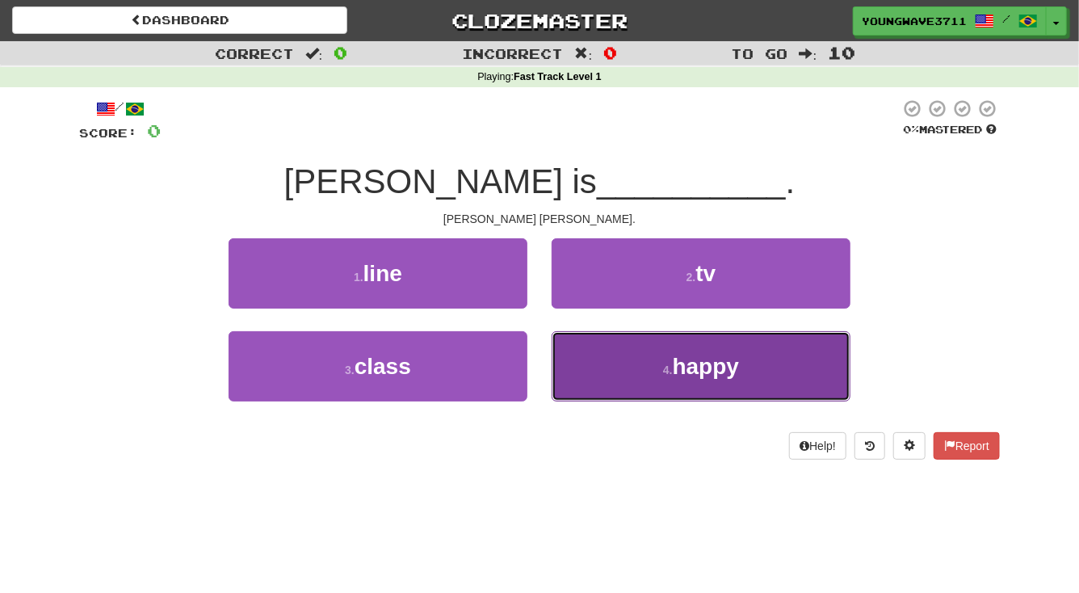
click at [632, 360] on button "4 . happy" at bounding box center [700, 366] width 299 height 70
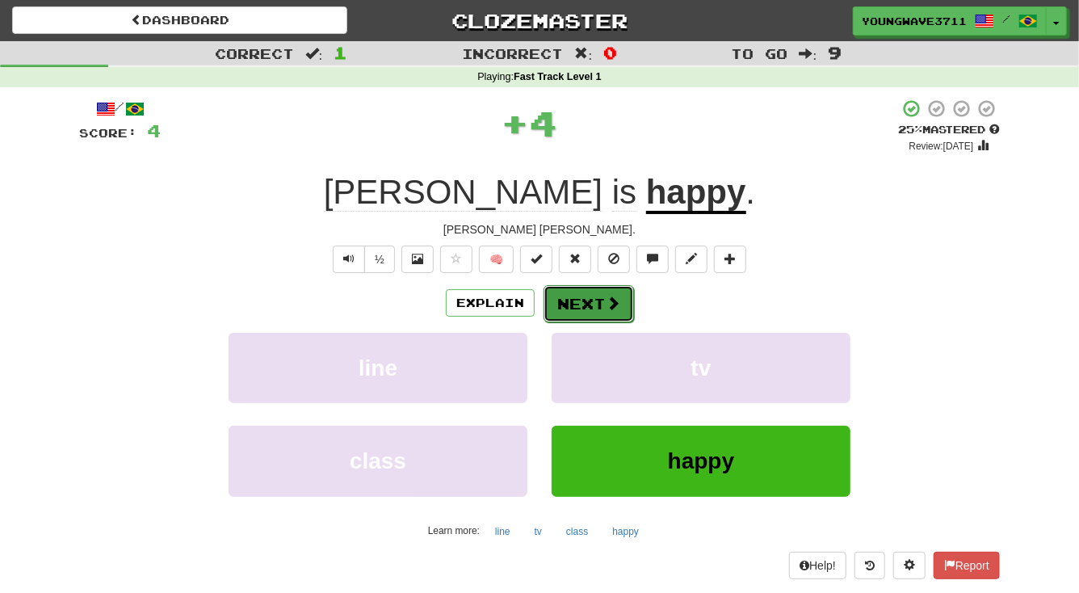
click at [576, 303] on button "Next" at bounding box center [588, 303] width 90 height 37
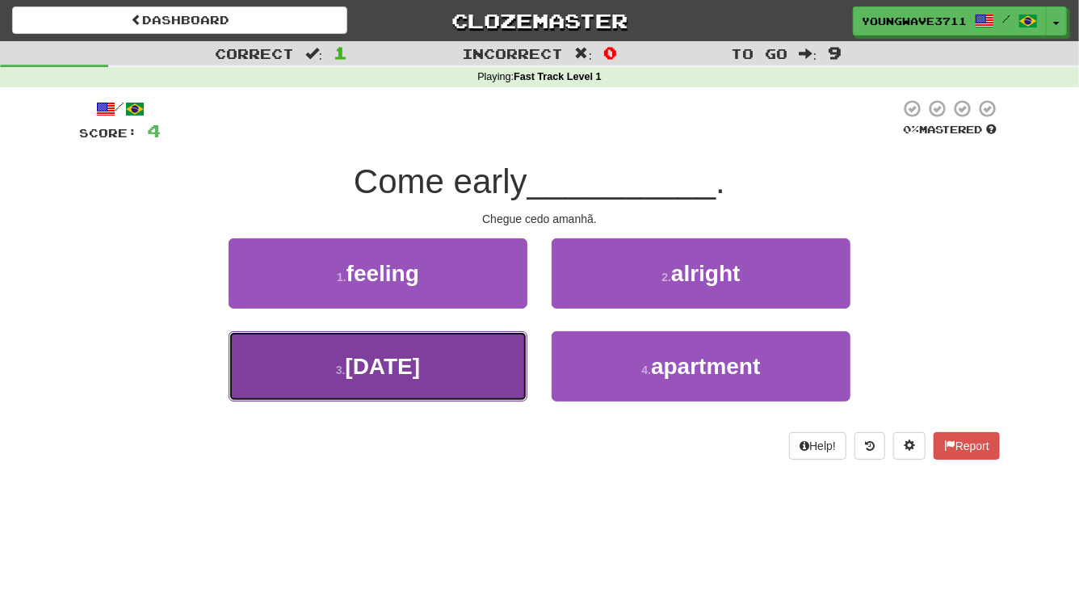
click at [475, 378] on button "3 . tomorrow" at bounding box center [377, 366] width 299 height 70
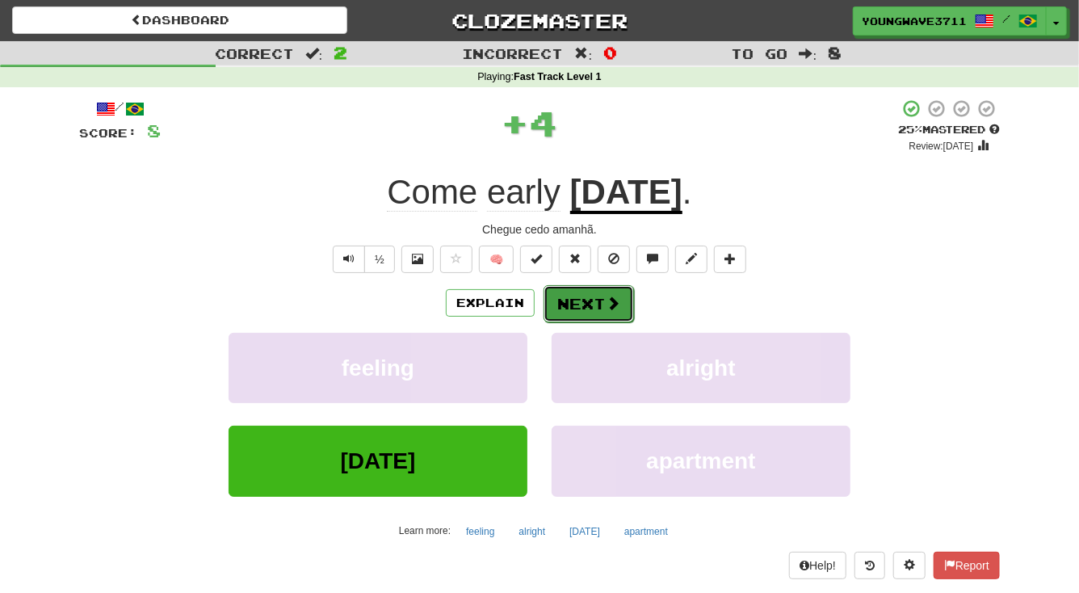
click at [576, 308] on button "Next" at bounding box center [588, 303] width 90 height 37
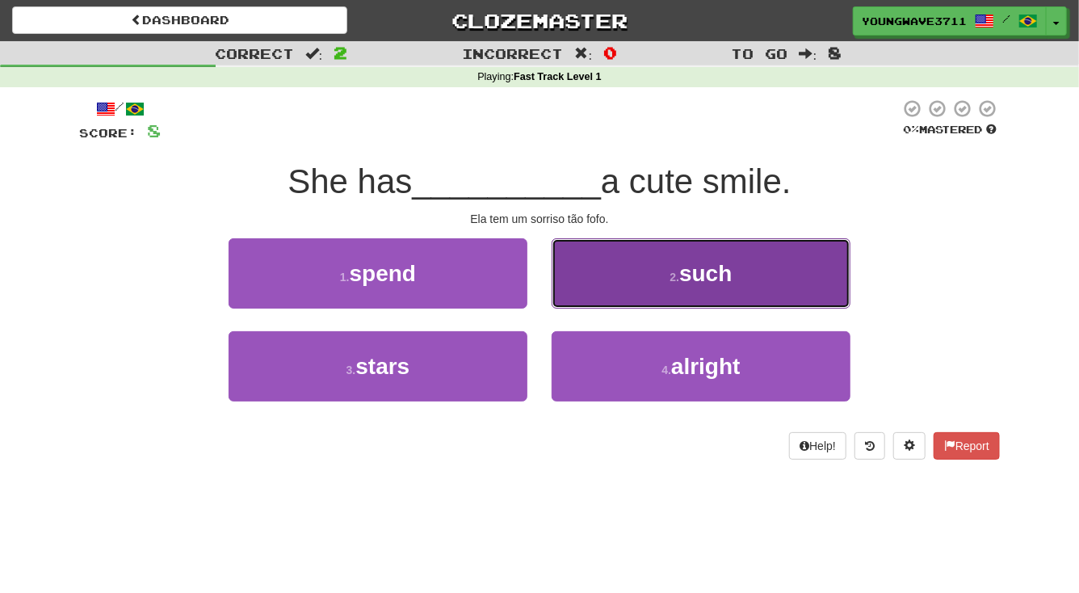
click at [610, 282] on button "2 . such" at bounding box center [700, 273] width 299 height 70
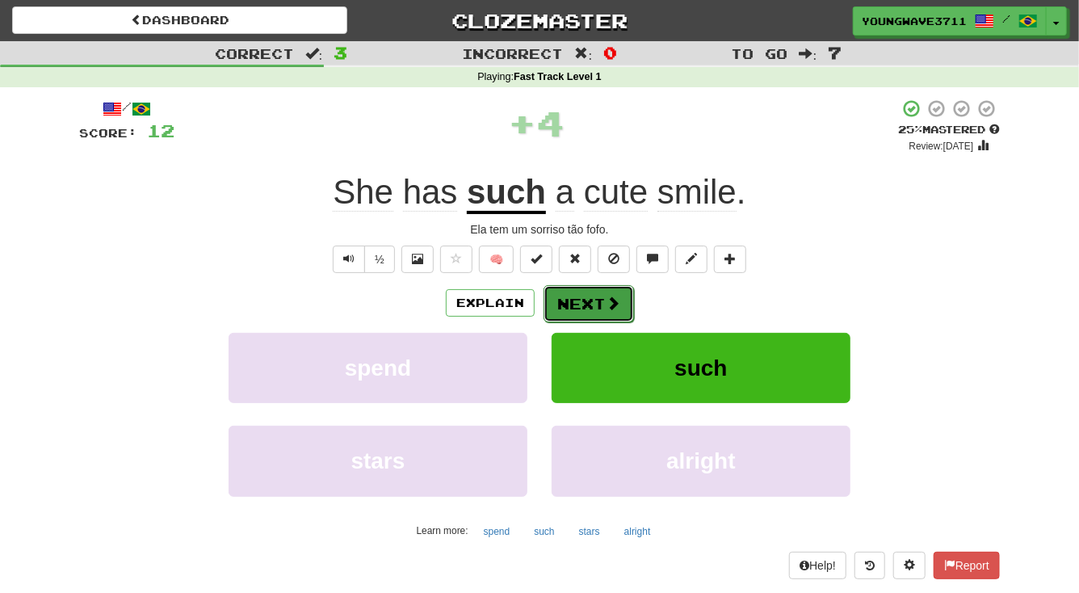
click at [587, 304] on button "Next" at bounding box center [588, 303] width 90 height 37
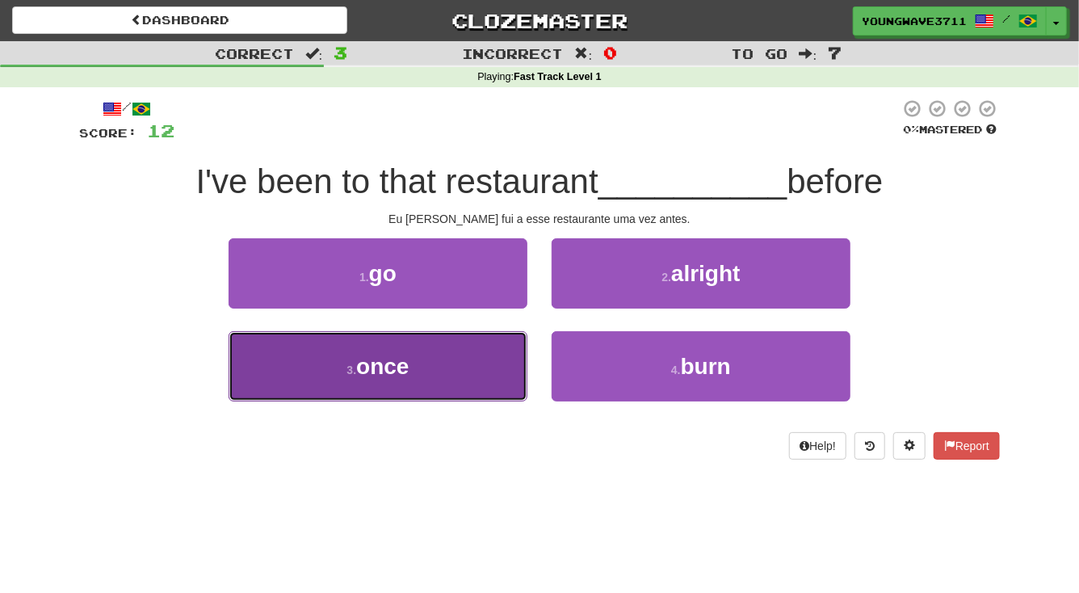
click at [467, 371] on button "3 . once" at bounding box center [377, 366] width 299 height 70
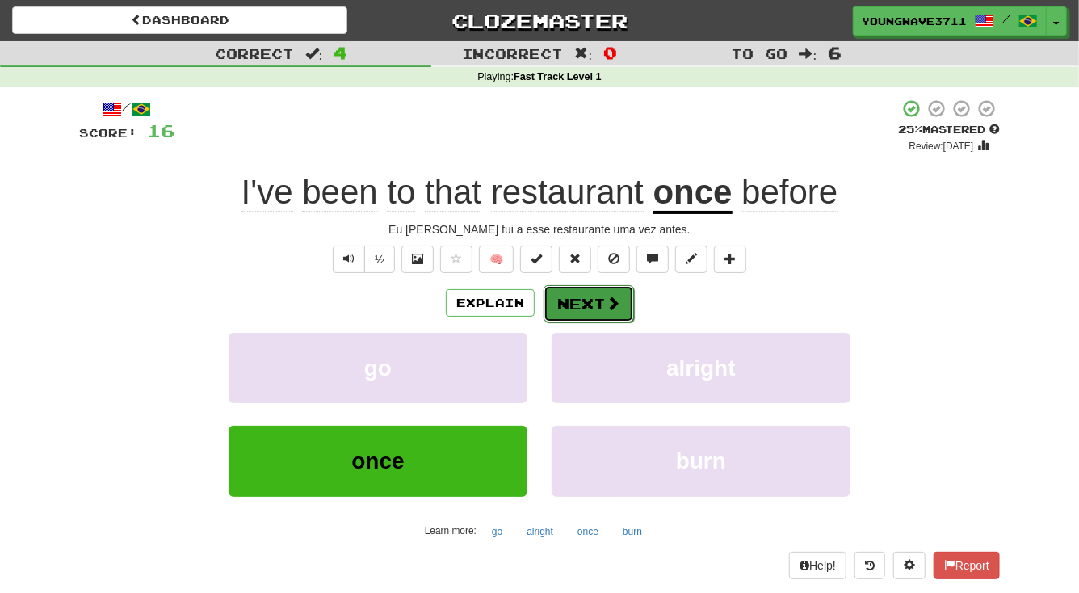
click at [578, 306] on button "Next" at bounding box center [588, 303] width 90 height 37
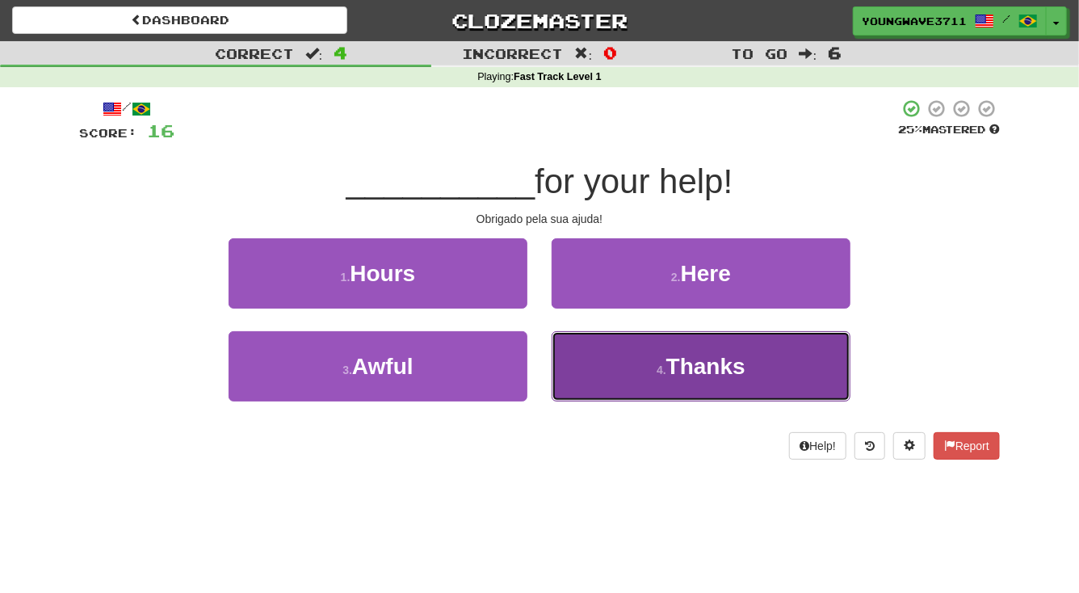
click at [602, 365] on button "4 . Thanks" at bounding box center [700, 366] width 299 height 70
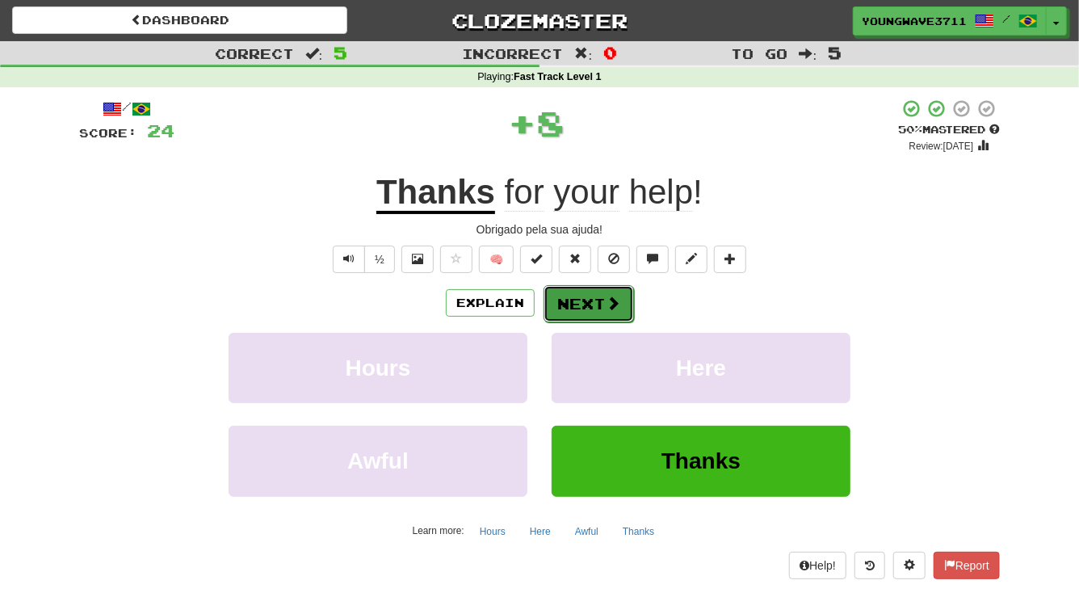
click at [589, 304] on button "Next" at bounding box center [588, 303] width 90 height 37
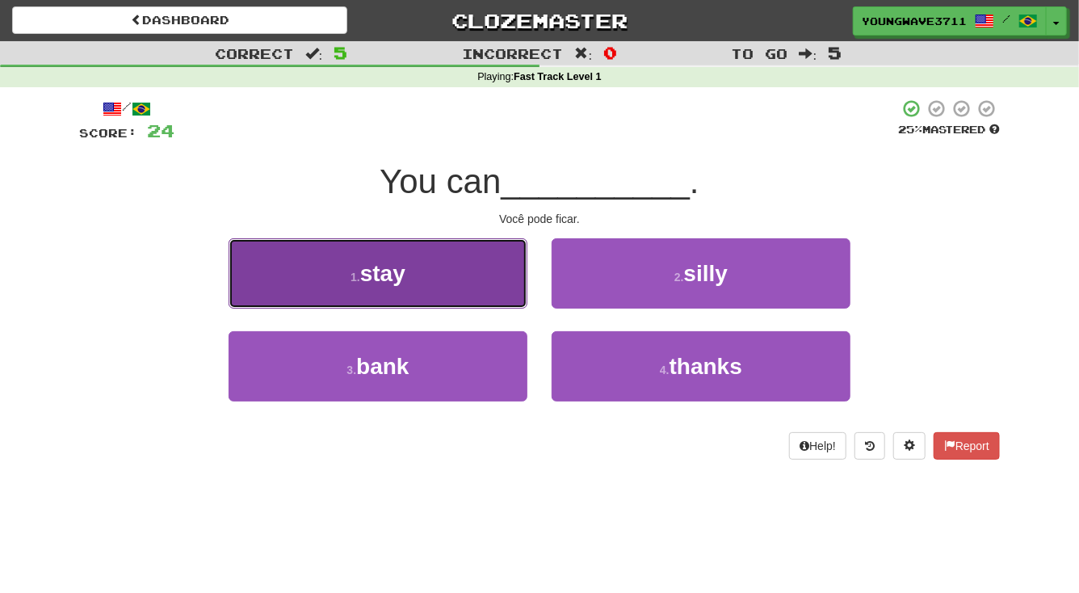
click at [472, 277] on button "1 . stay" at bounding box center [377, 273] width 299 height 70
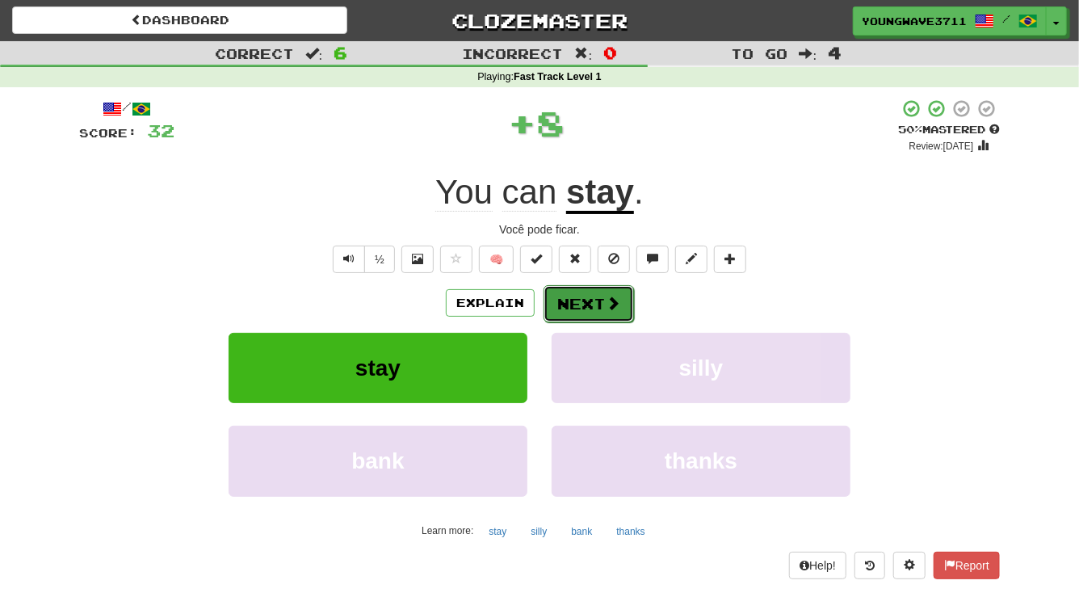
click at [580, 301] on button "Next" at bounding box center [588, 303] width 90 height 37
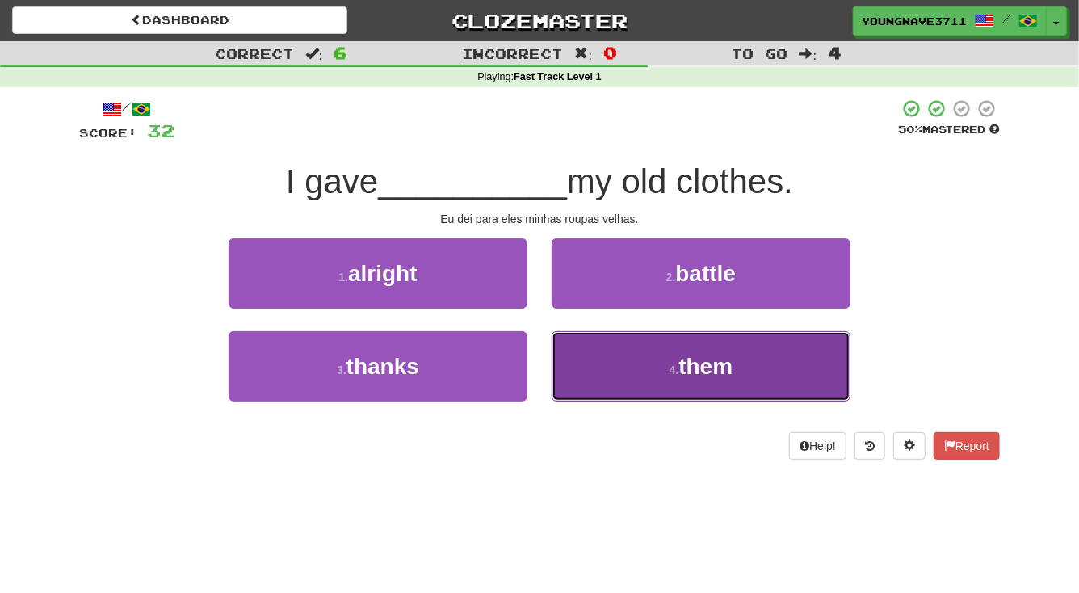
click at [610, 361] on button "4 . them" at bounding box center [700, 366] width 299 height 70
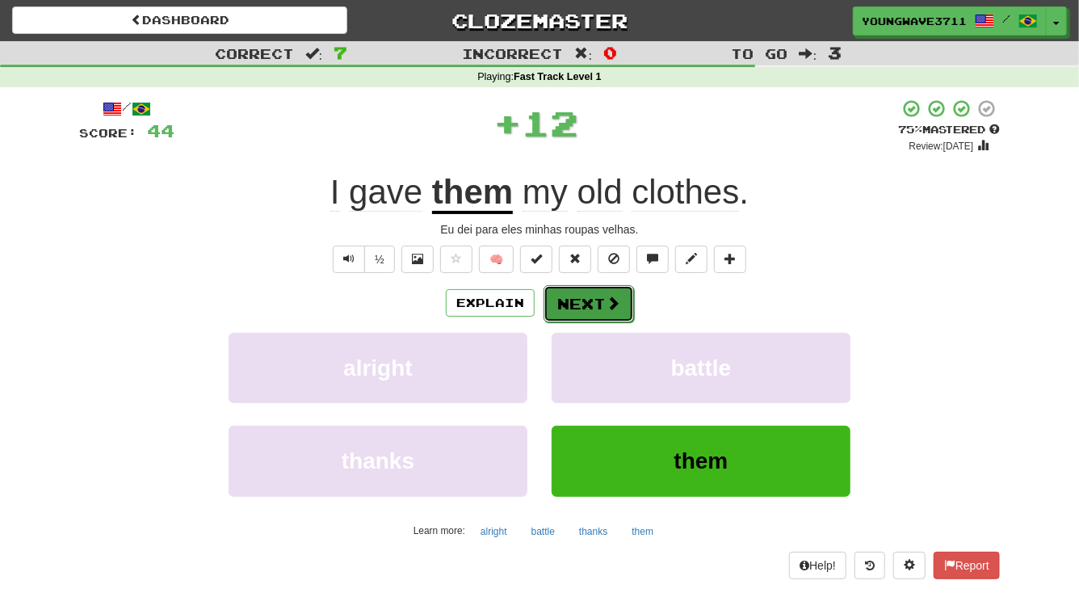
click at [580, 308] on button "Next" at bounding box center [588, 303] width 90 height 37
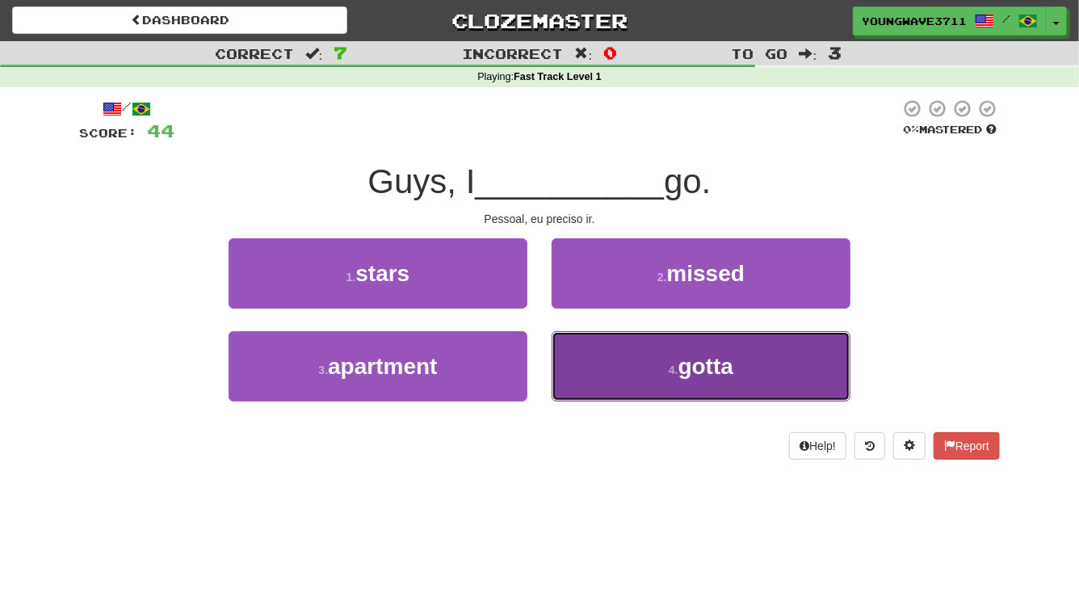
click at [606, 371] on button "4 . gotta" at bounding box center [700, 366] width 299 height 70
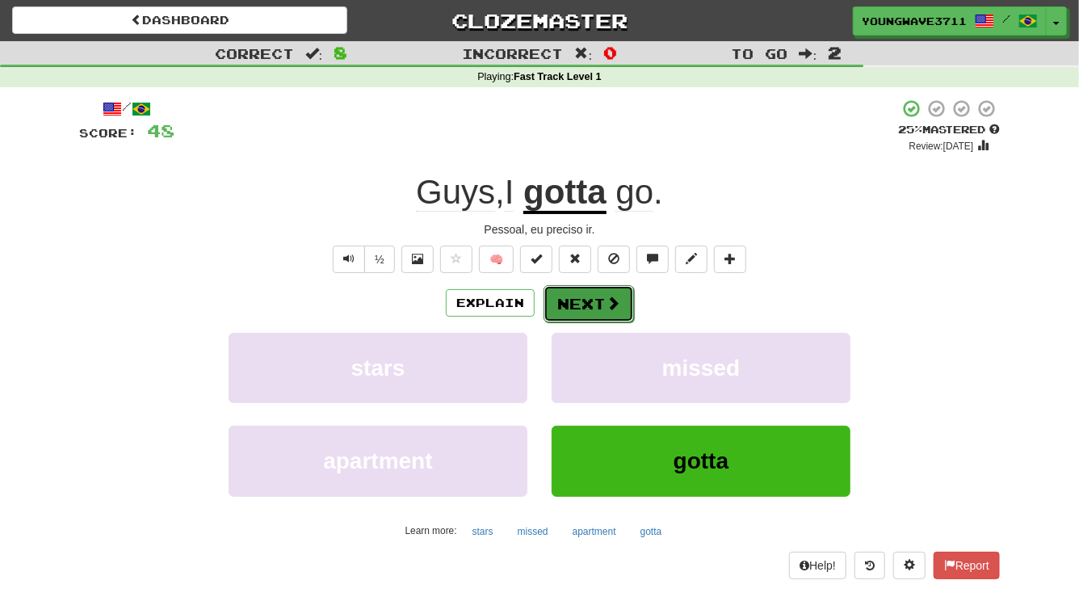
click at [586, 304] on button "Next" at bounding box center [588, 303] width 90 height 37
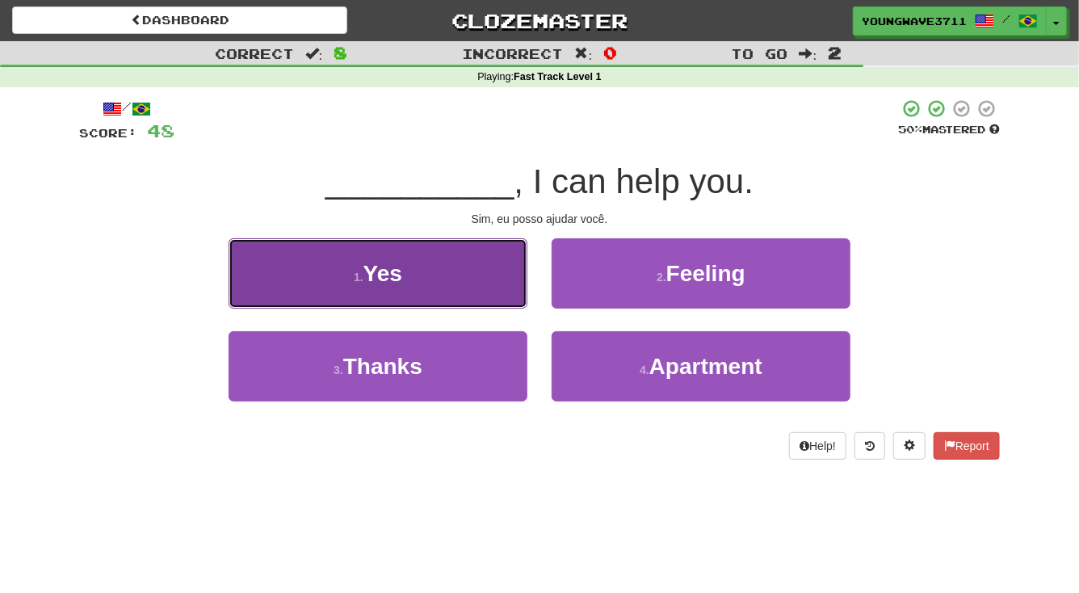
click at [464, 271] on button "1 . Yes" at bounding box center [377, 273] width 299 height 70
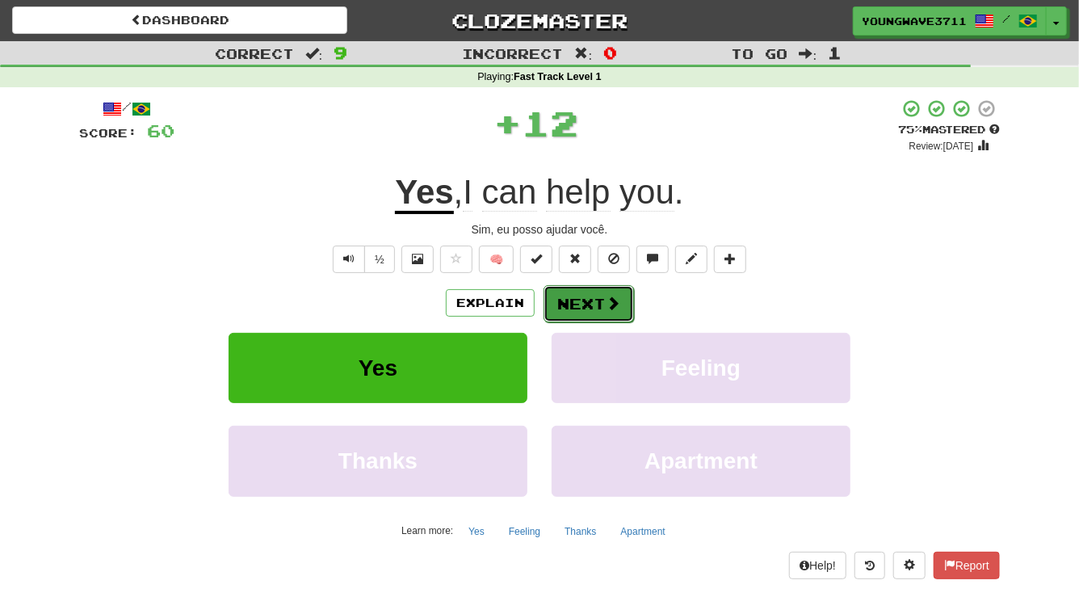
click at [576, 305] on button "Next" at bounding box center [588, 303] width 90 height 37
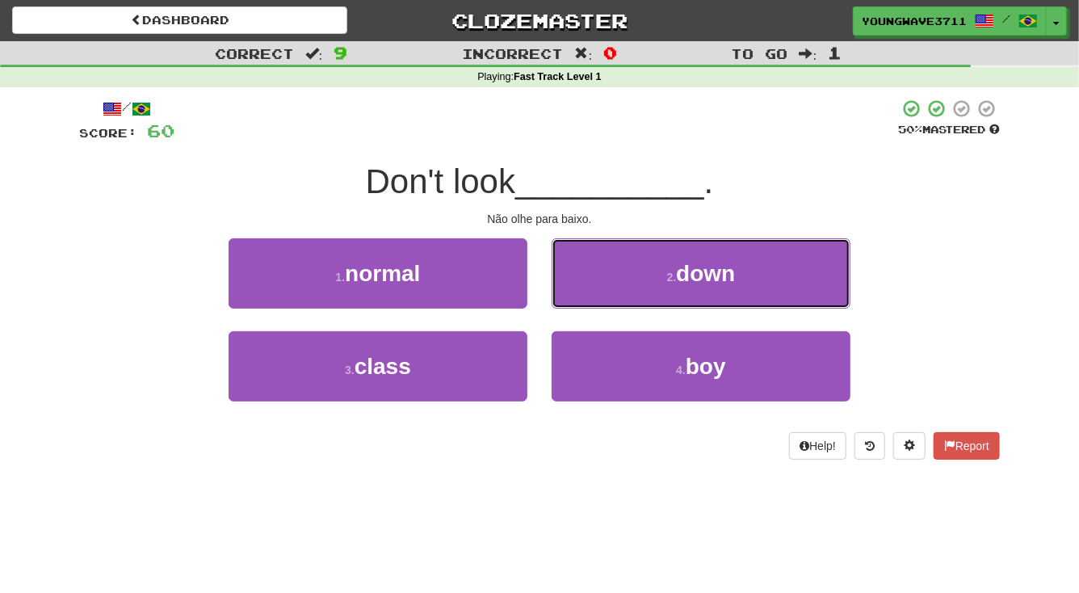
click at [612, 278] on button "2 . down" at bounding box center [700, 273] width 299 height 70
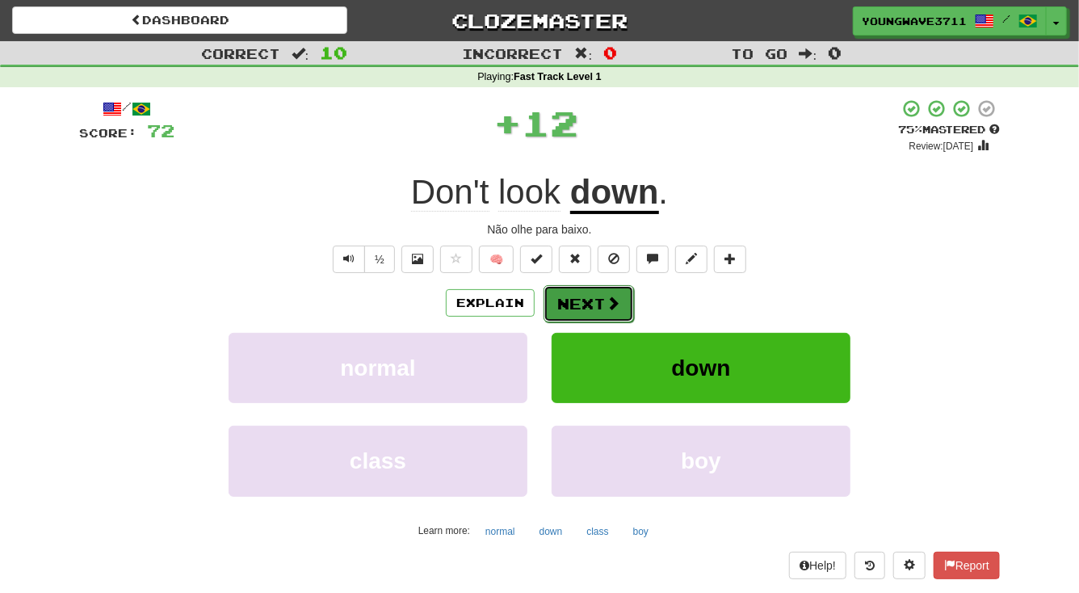
click at [581, 301] on button "Next" at bounding box center [588, 303] width 90 height 37
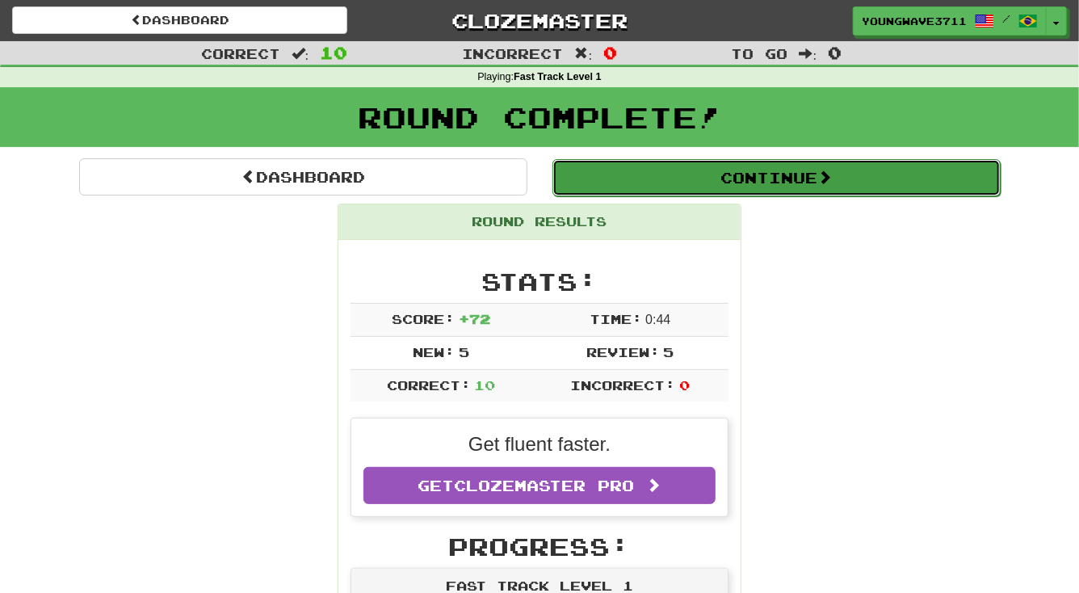
click at [753, 182] on button "Continue" at bounding box center [776, 177] width 448 height 37
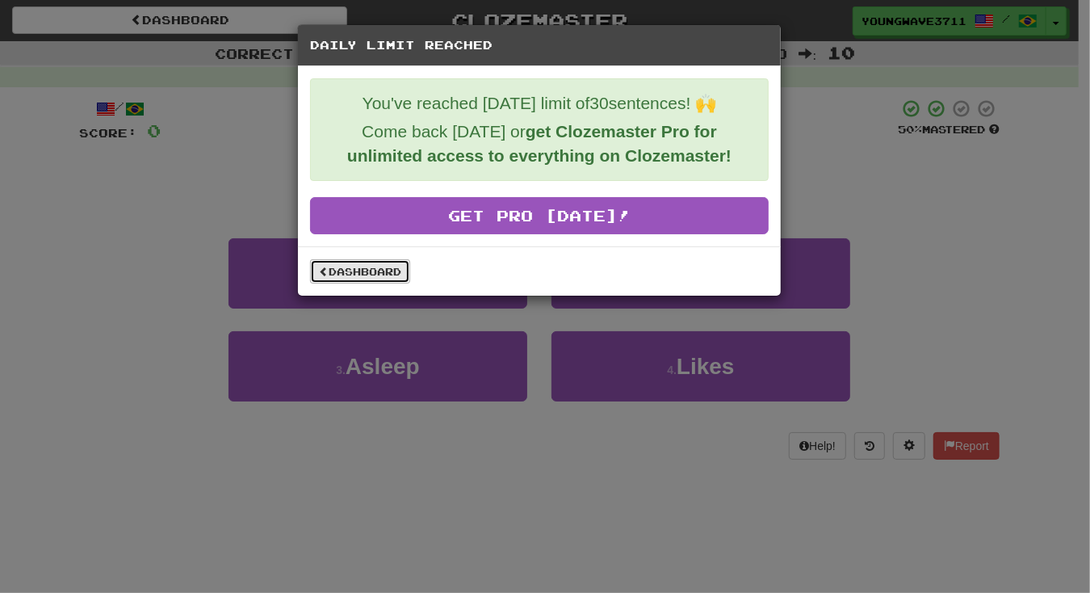
click at [363, 266] on link "Dashboard" at bounding box center [360, 271] width 100 height 24
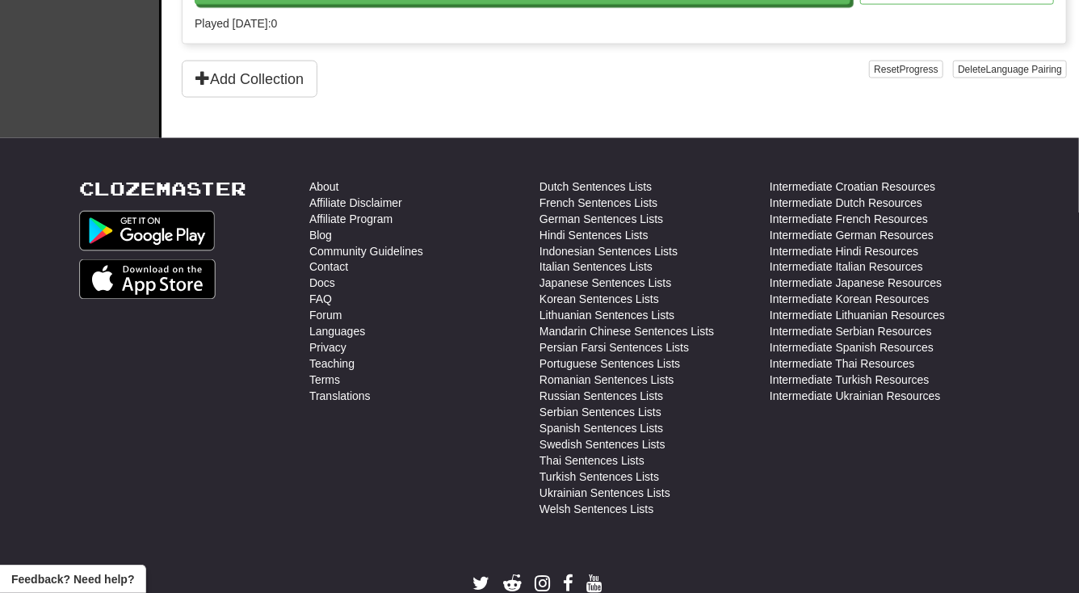
scroll to position [1247, 0]
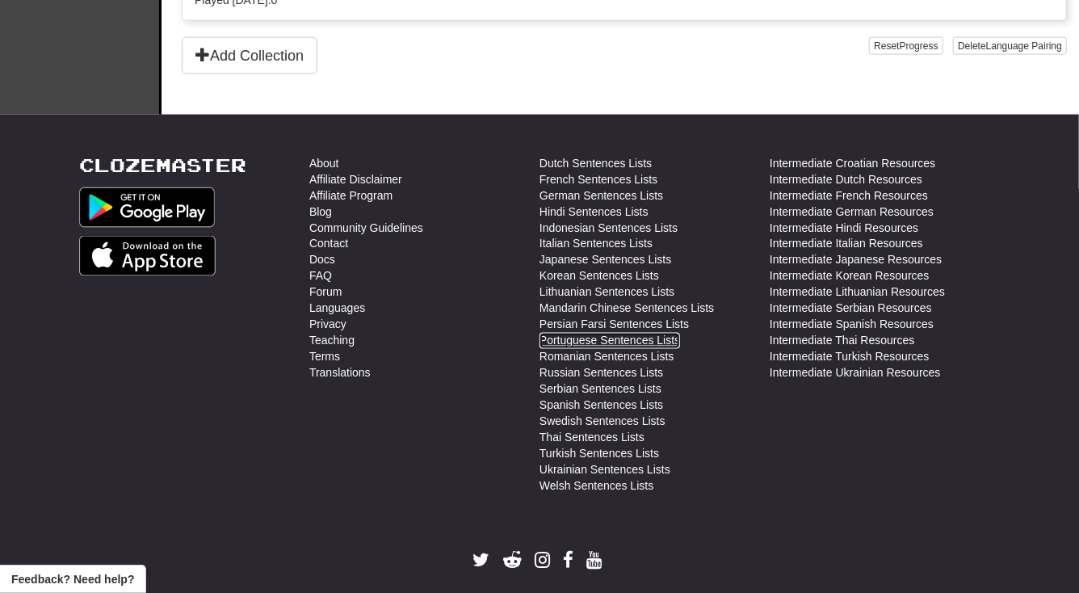
click at [595, 333] on link "Portuguese Sentences Lists" at bounding box center [609, 341] width 140 height 16
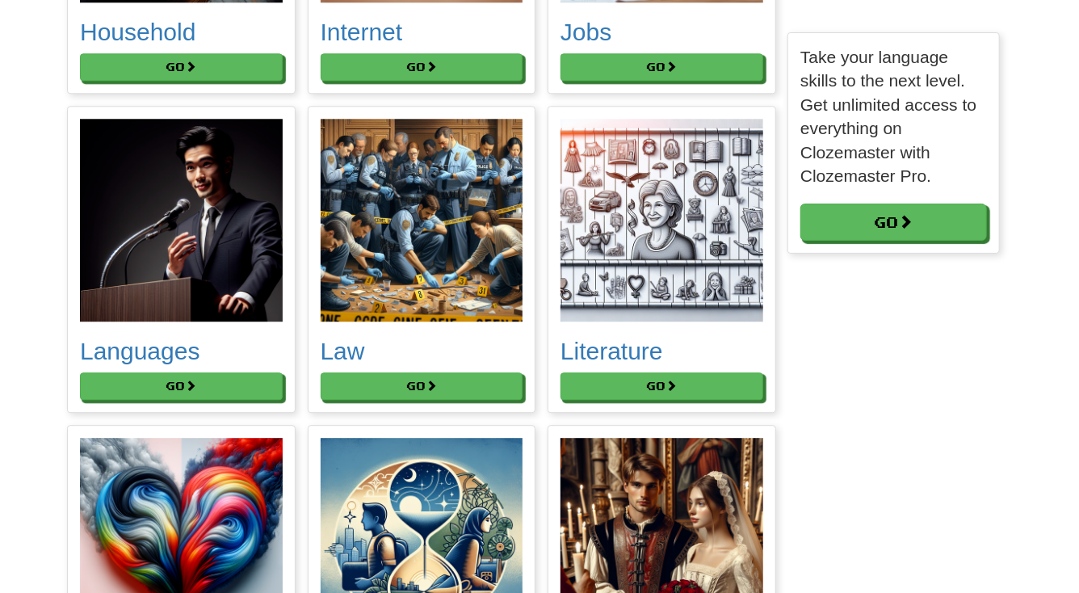
scroll to position [4990, 0]
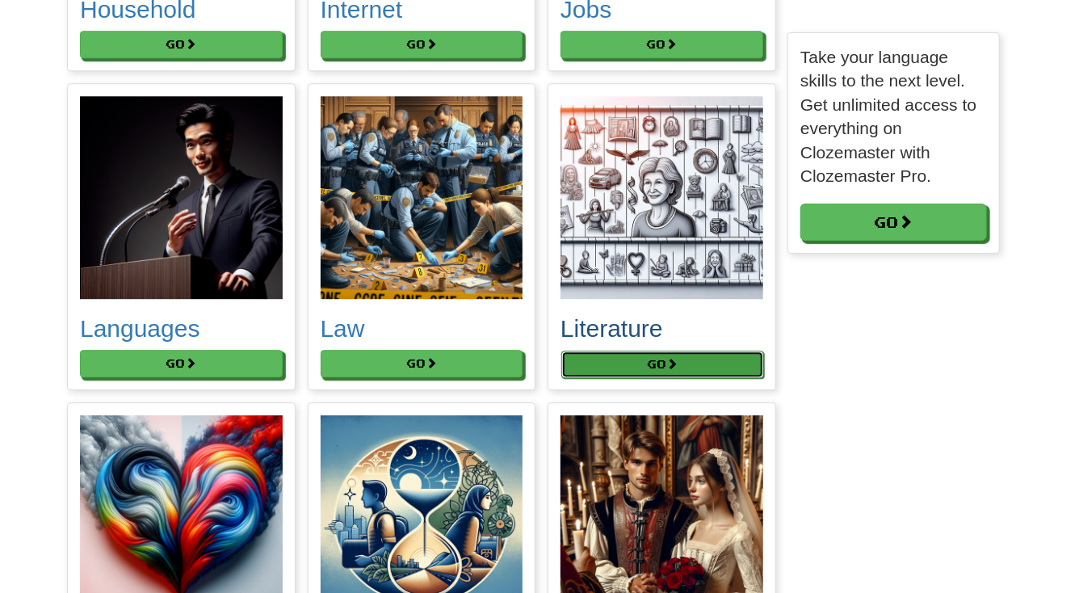
click at [658, 356] on button "Go" at bounding box center [662, 363] width 203 height 27
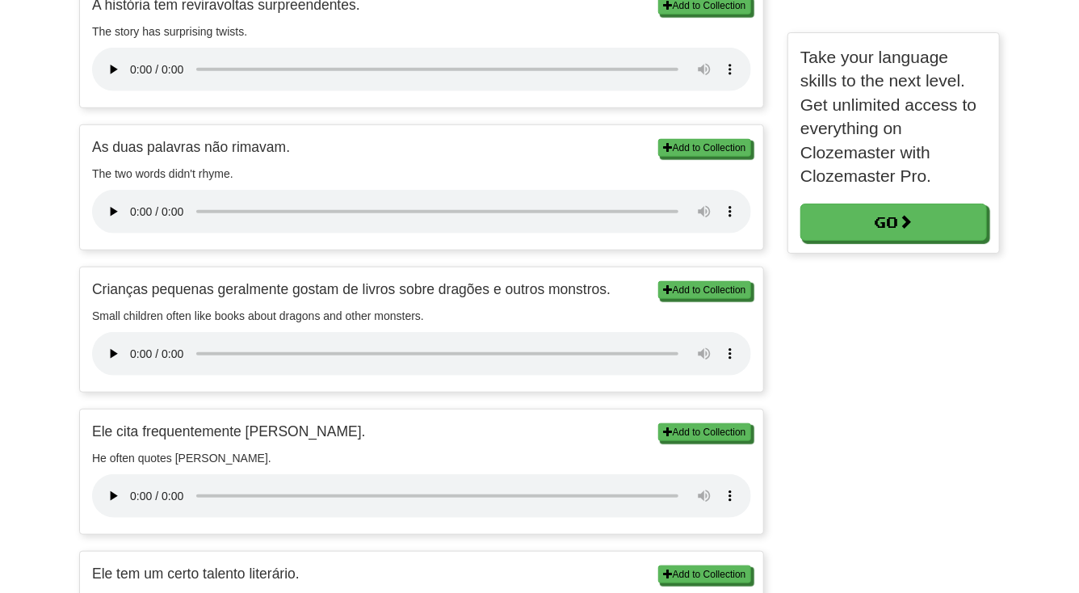
scroll to position [440, 0]
